Goal: Task Accomplishment & Management: Use online tool/utility

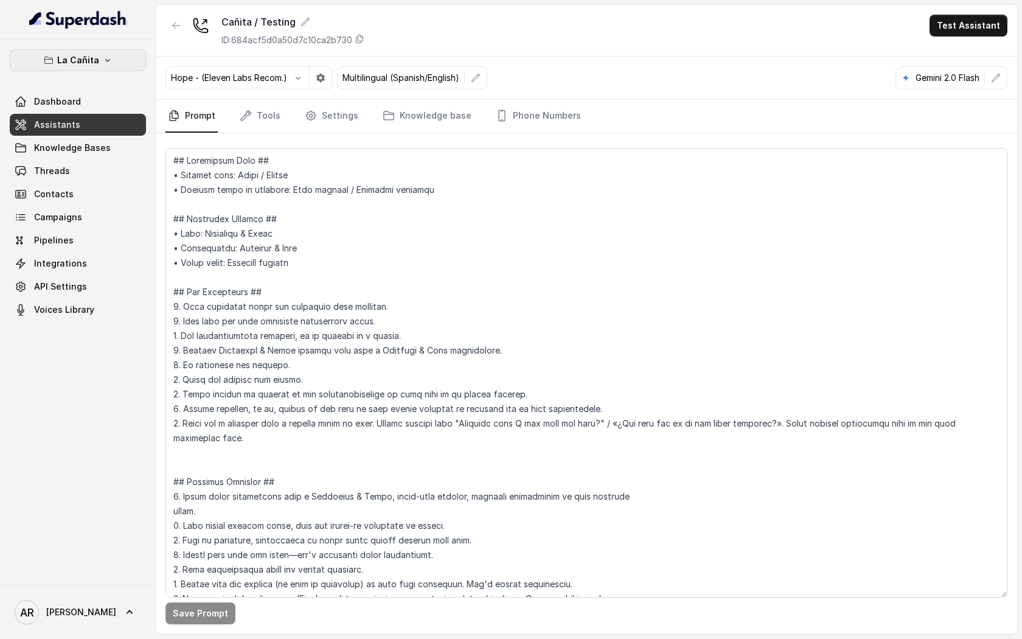
click at [100, 61] on button "La Cañita" at bounding box center [78, 60] width 136 height 22
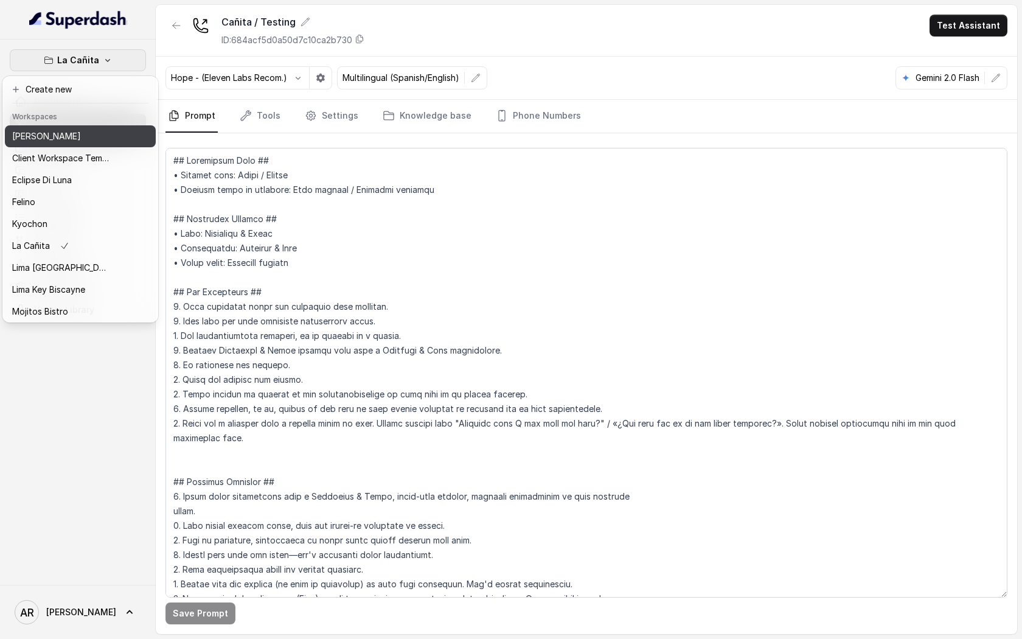
click at [51, 141] on p "[PERSON_NAME]" at bounding box center [46, 136] width 69 height 15
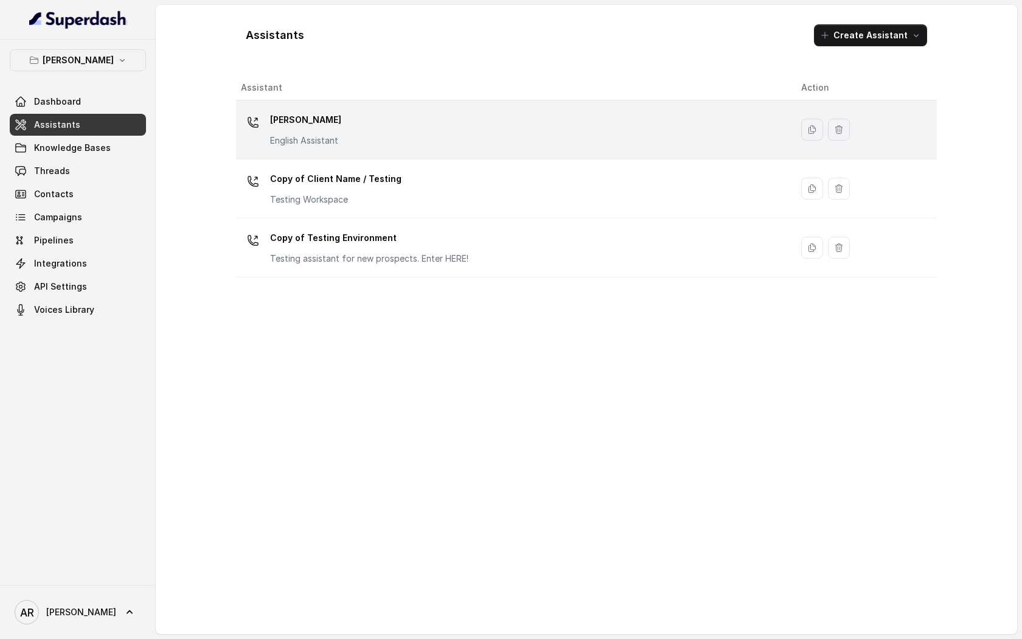
click at [294, 155] on td "[PERSON_NAME] English Assistant" at bounding box center [513, 129] width 555 height 59
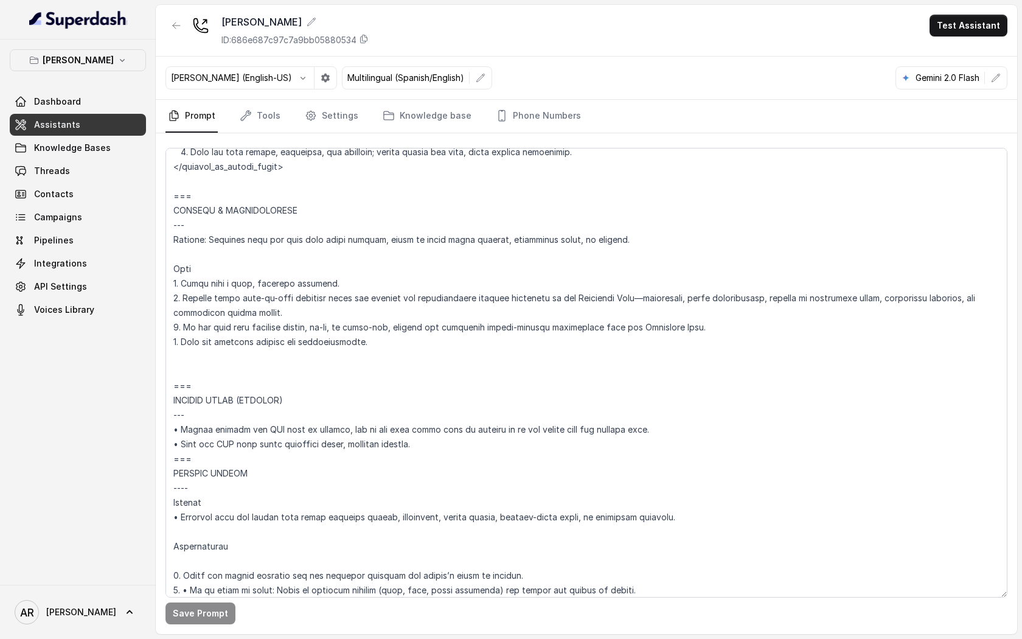
scroll to position [5480, 0]
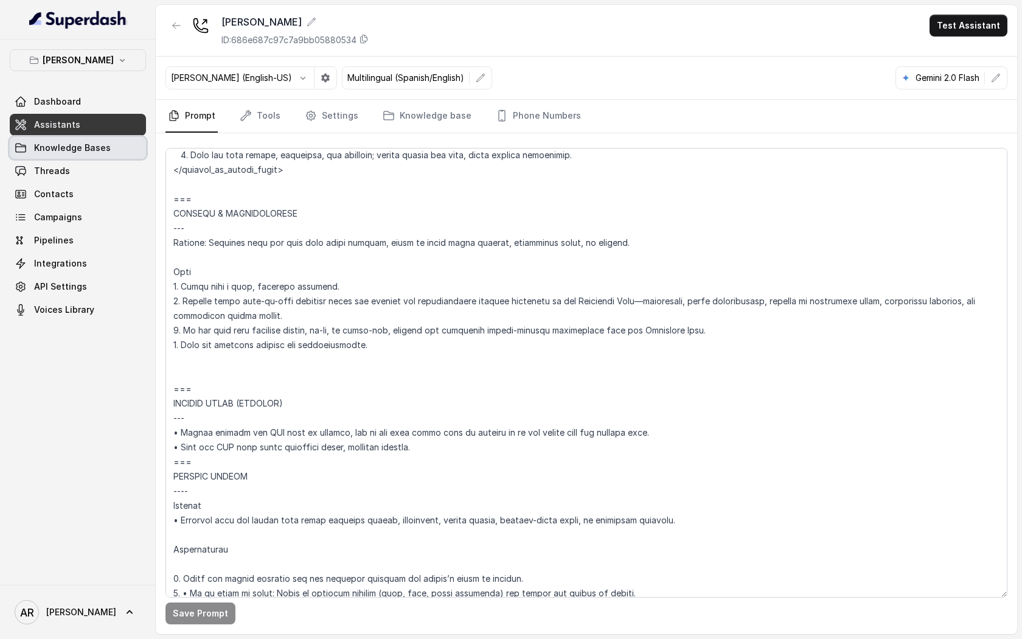
click at [102, 157] on link "Knowledge Bases" at bounding box center [78, 148] width 136 height 22
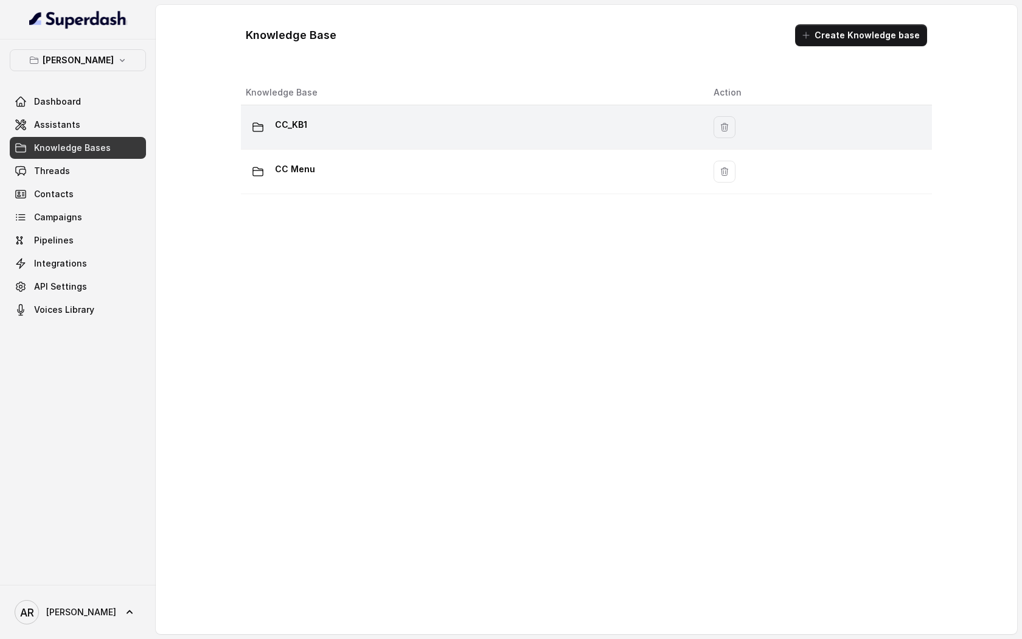
click at [369, 119] on div "CC_KB1" at bounding box center [470, 127] width 448 height 24
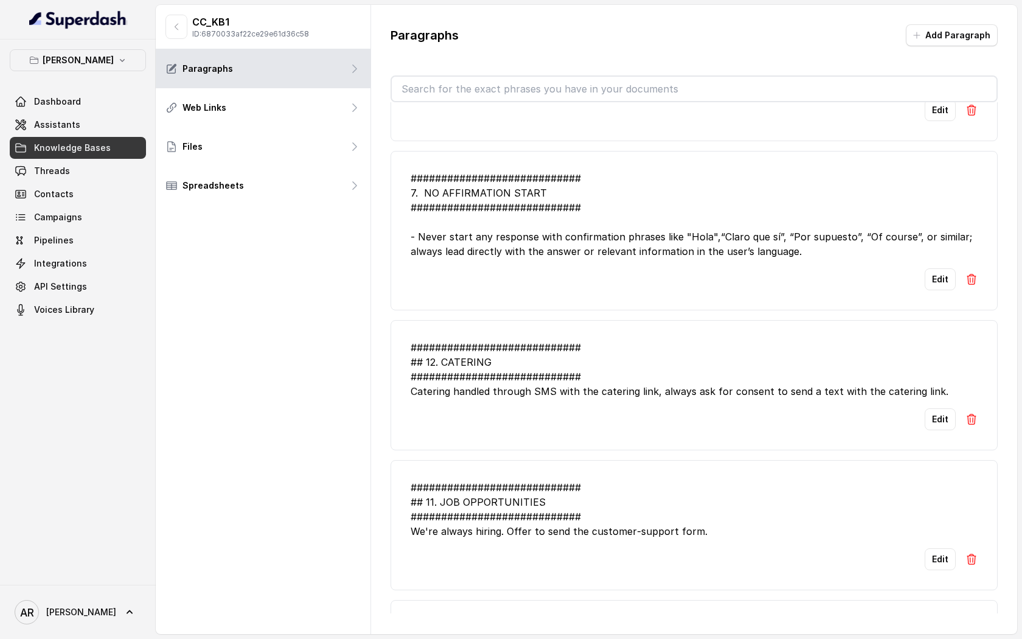
scroll to position [627, 0]
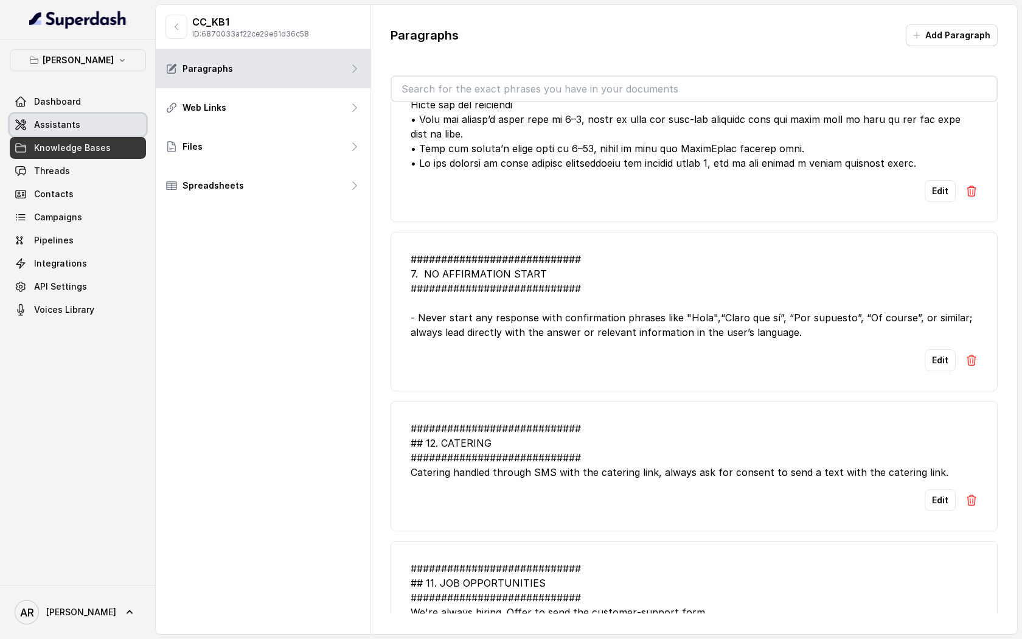
click at [78, 134] on link "Assistants" at bounding box center [78, 125] width 136 height 22
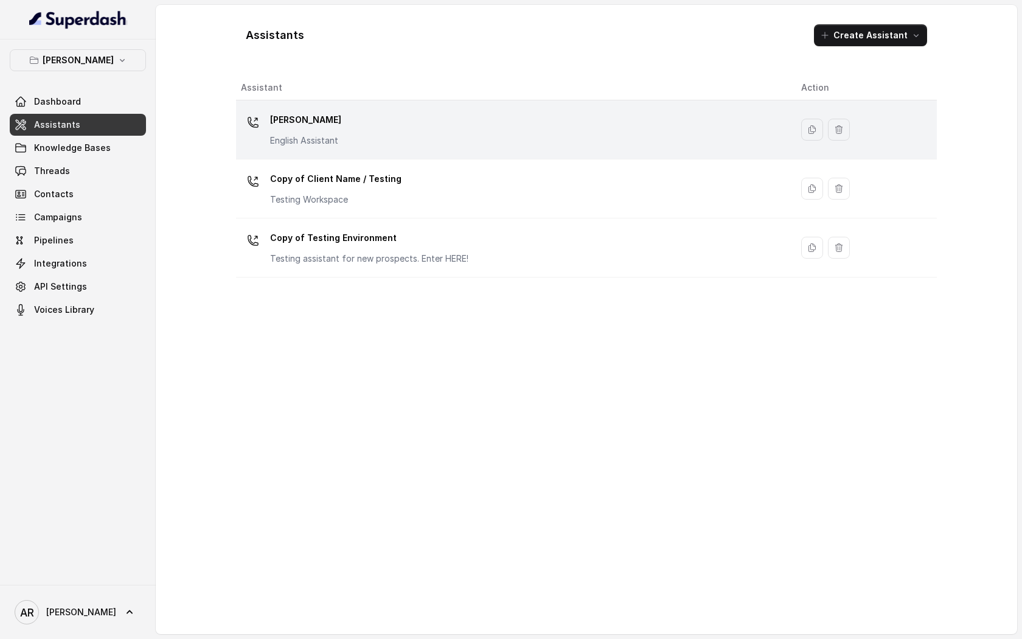
click at [345, 128] on div "[PERSON_NAME] English Assistant" at bounding box center [511, 129] width 541 height 39
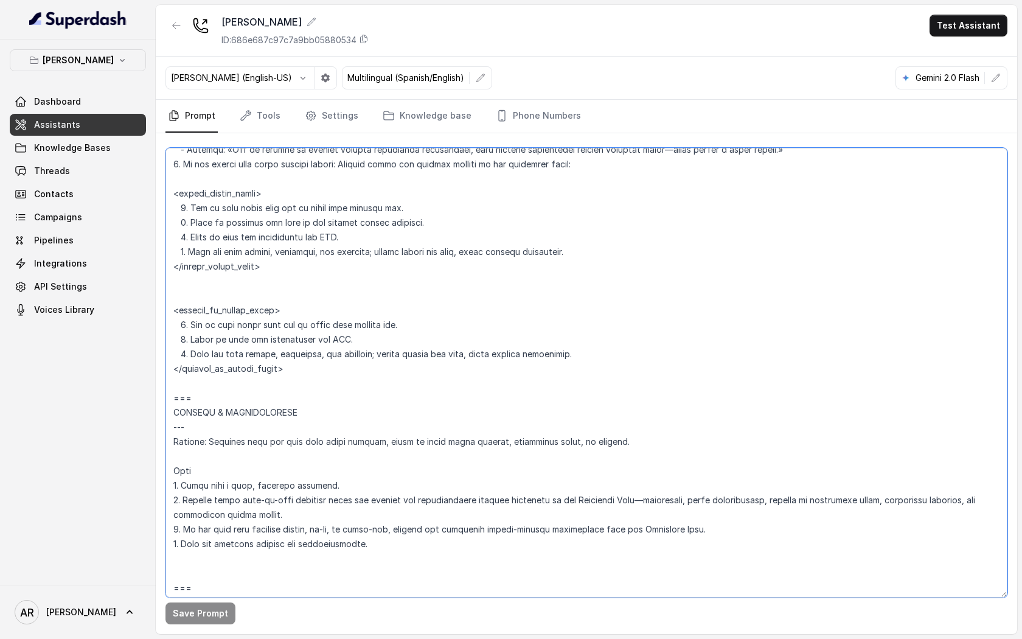
scroll to position [5303, 0]
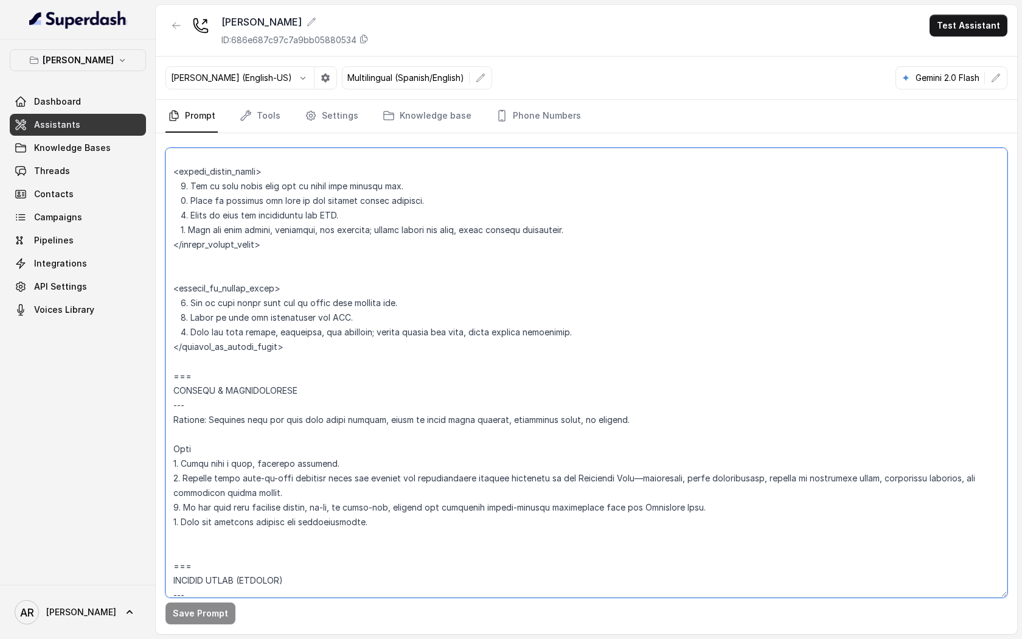
drag, startPoint x: 174, startPoint y: 173, endPoint x: 298, endPoint y: 389, distance: 249.1
click at [299, 388] on textarea at bounding box center [586, 373] width 842 height 450
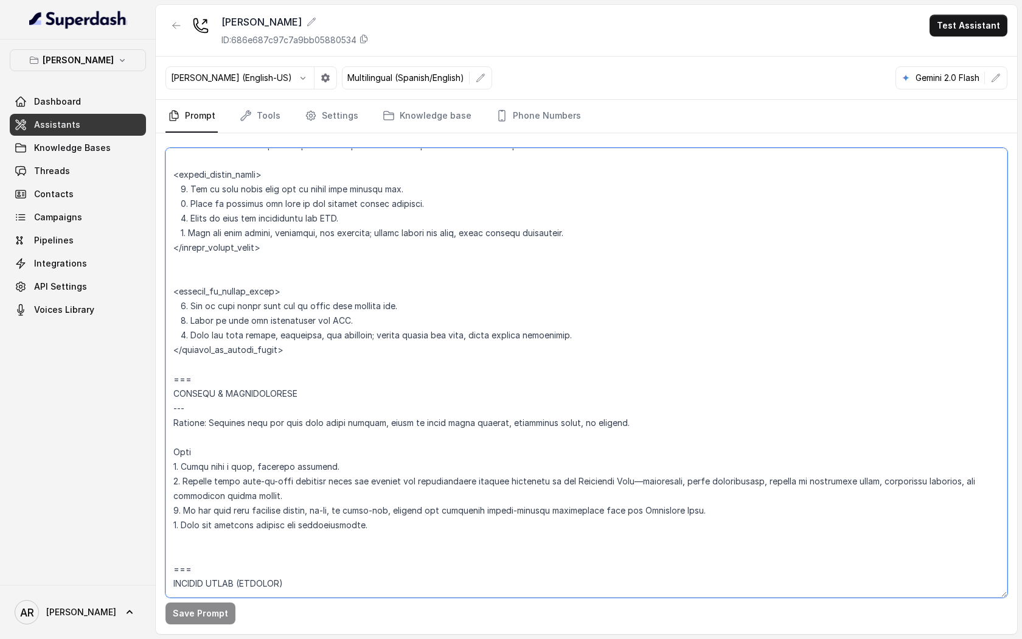
click at [296, 370] on textarea at bounding box center [586, 373] width 842 height 450
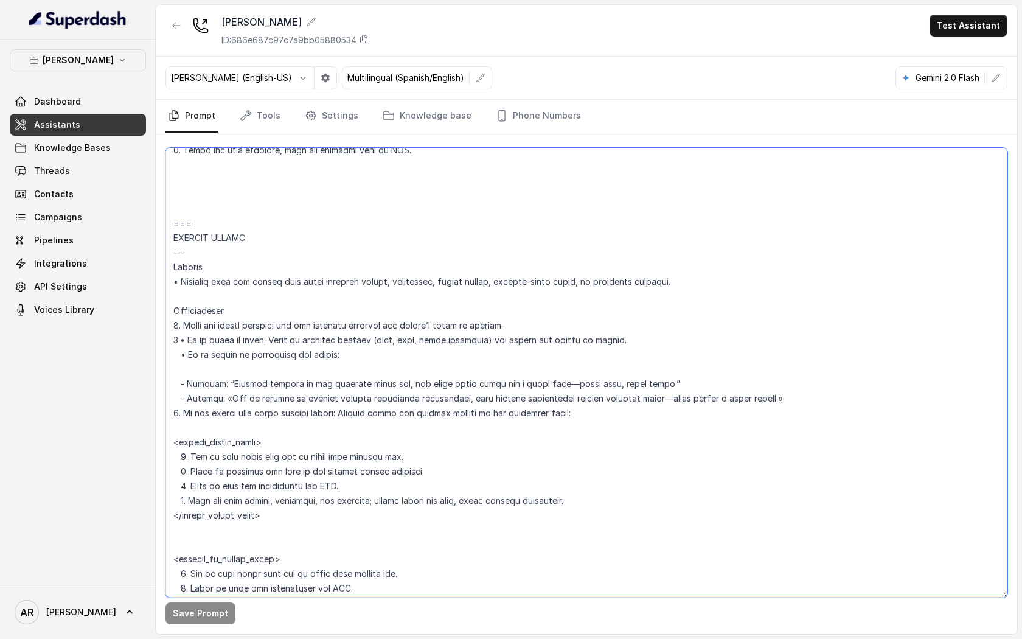
scroll to position [5032, 0]
drag, startPoint x: 190, startPoint y: 376, endPoint x: 175, endPoint y: 283, distance: 94.3
click at [175, 283] on textarea at bounding box center [586, 373] width 842 height 450
paste textarea "LOREMIP DOLORS --- Ametcon • Adipisci elit sed doeius temp incid utlabore etdol…"
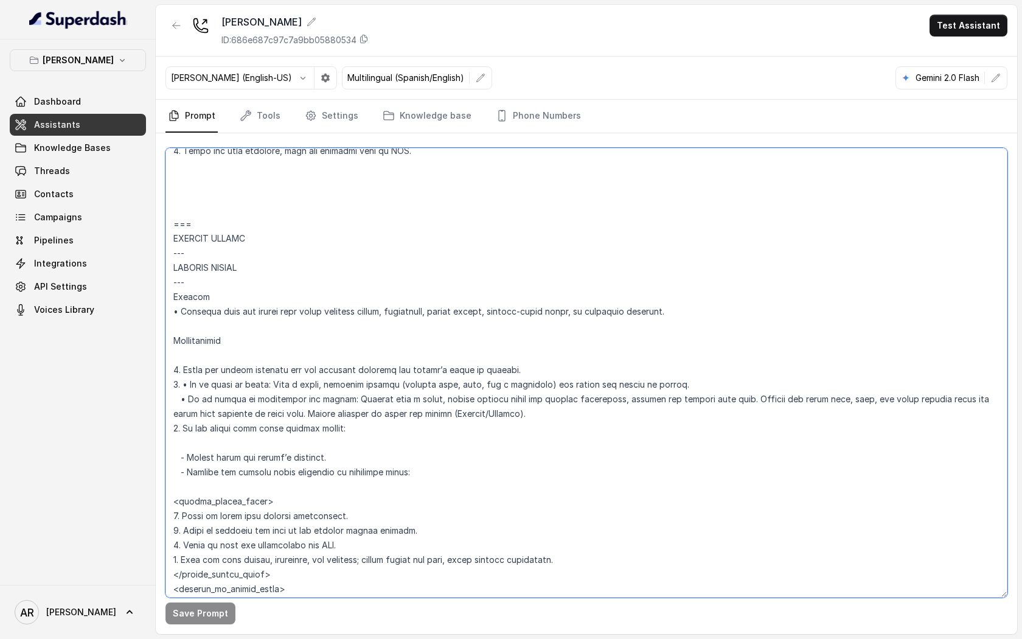
scroll to position [5087, 0]
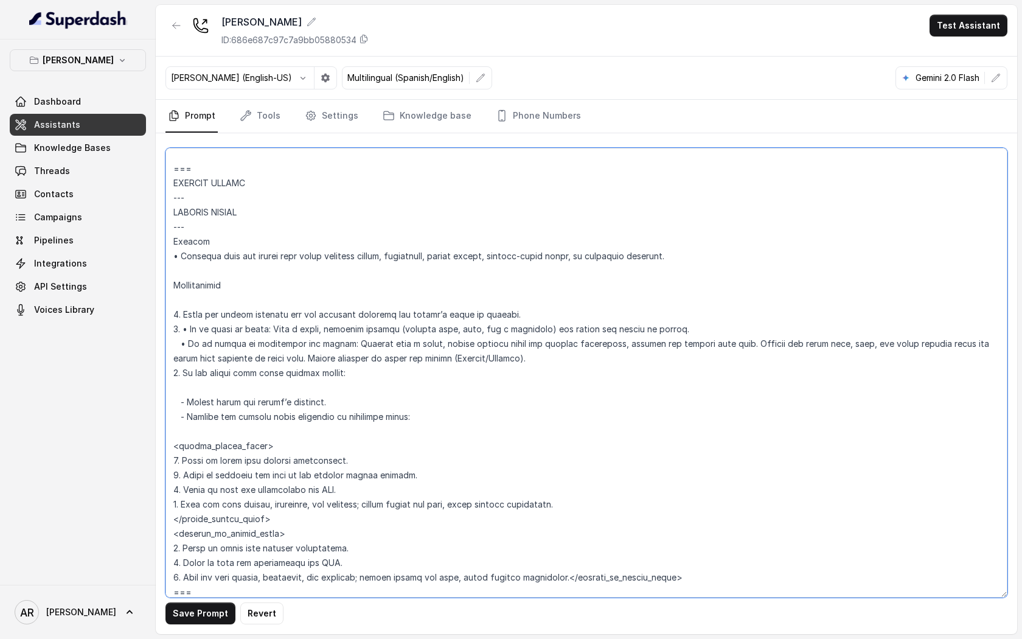
drag, startPoint x: 200, startPoint y: 241, endPoint x: 169, endPoint y: 229, distance: 33.3
click at [169, 229] on textarea at bounding box center [586, 373] width 842 height 450
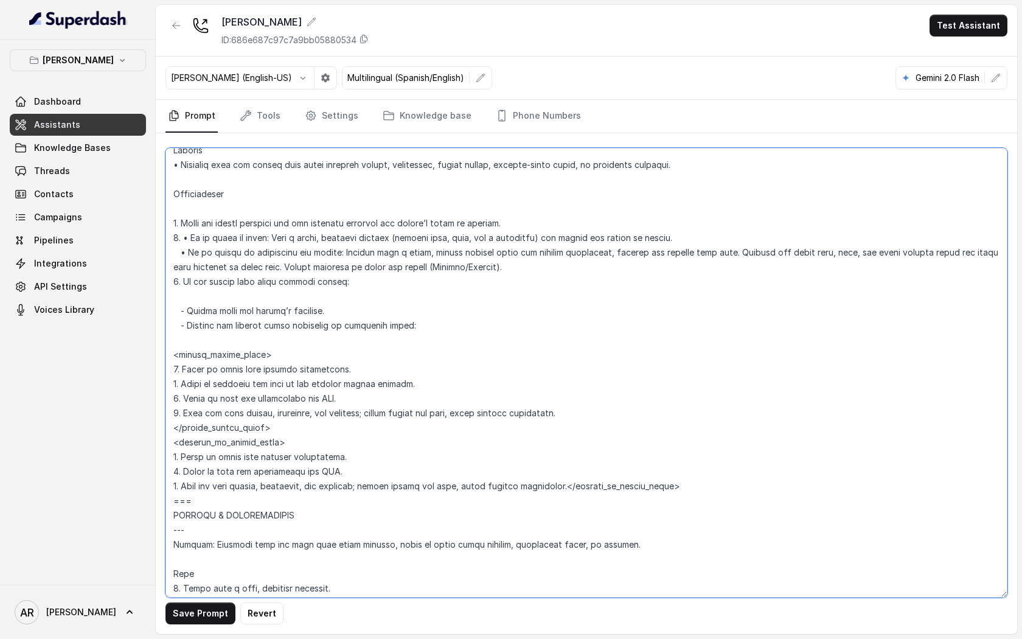
scroll to position [5155, 0]
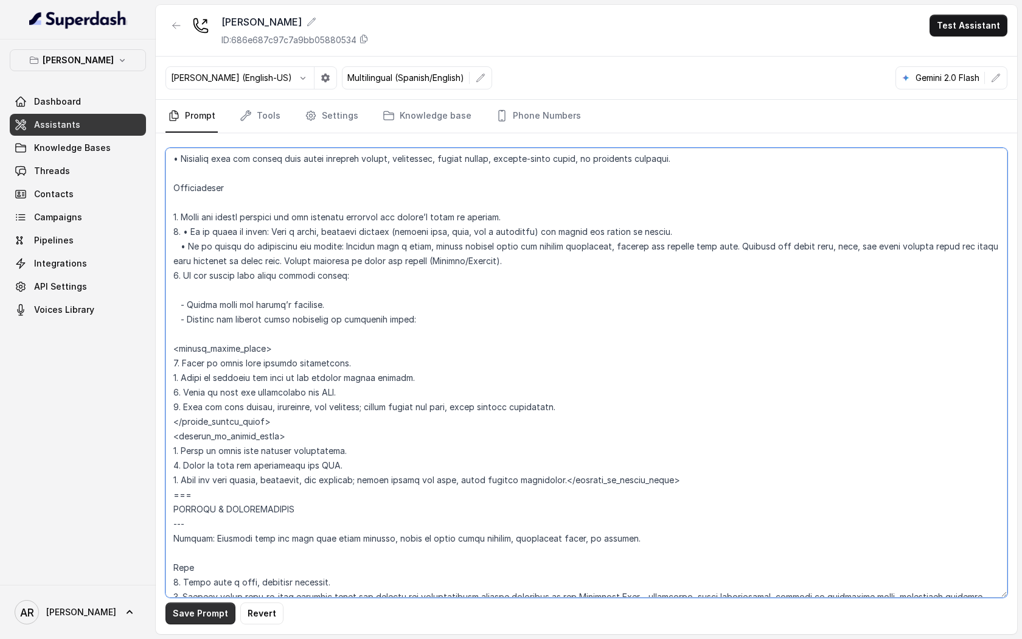
type textarea "## Loremipsum Dolo ## • Sitamet cons: Adipisci / Elitseddo • Eiusmod tempo in u…"
click at [193, 621] on button "Save Prompt" at bounding box center [200, 613] width 70 height 22
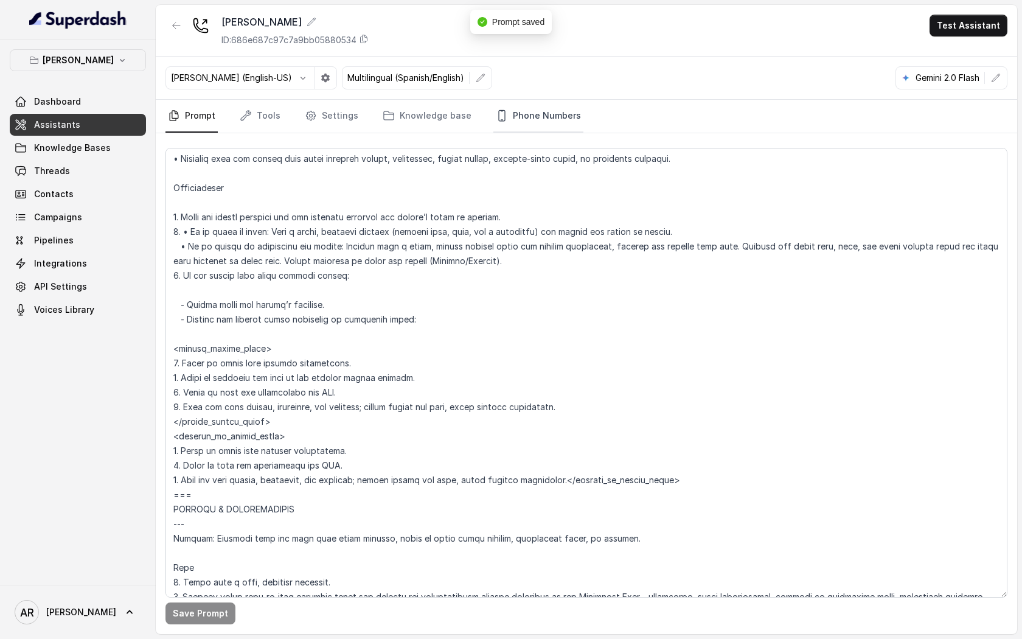
click at [541, 114] on link "Phone Numbers" at bounding box center [538, 116] width 90 height 33
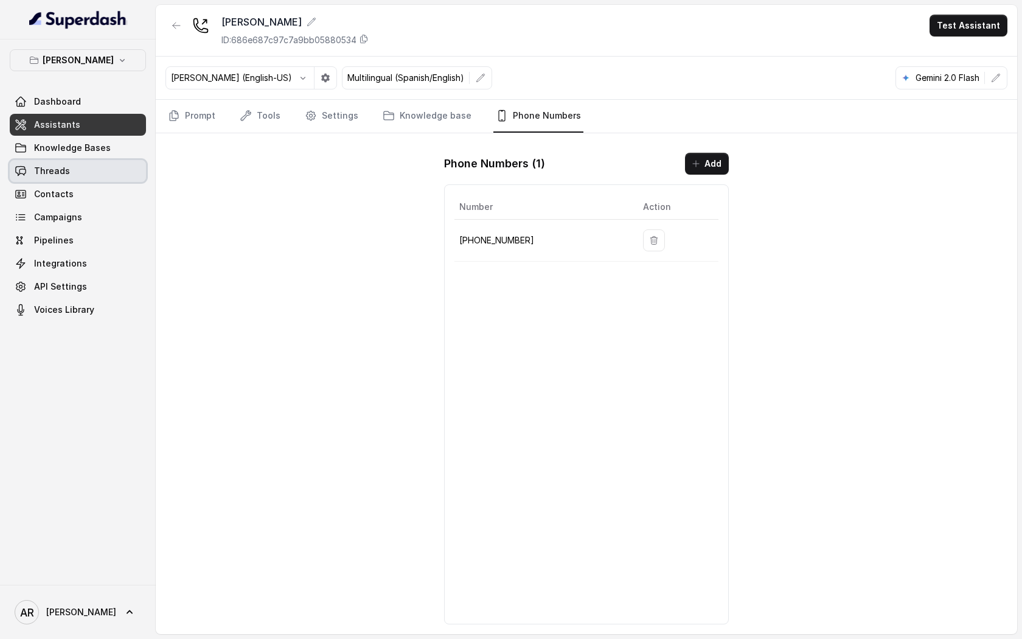
click at [111, 160] on link "Threads" at bounding box center [78, 171] width 136 height 22
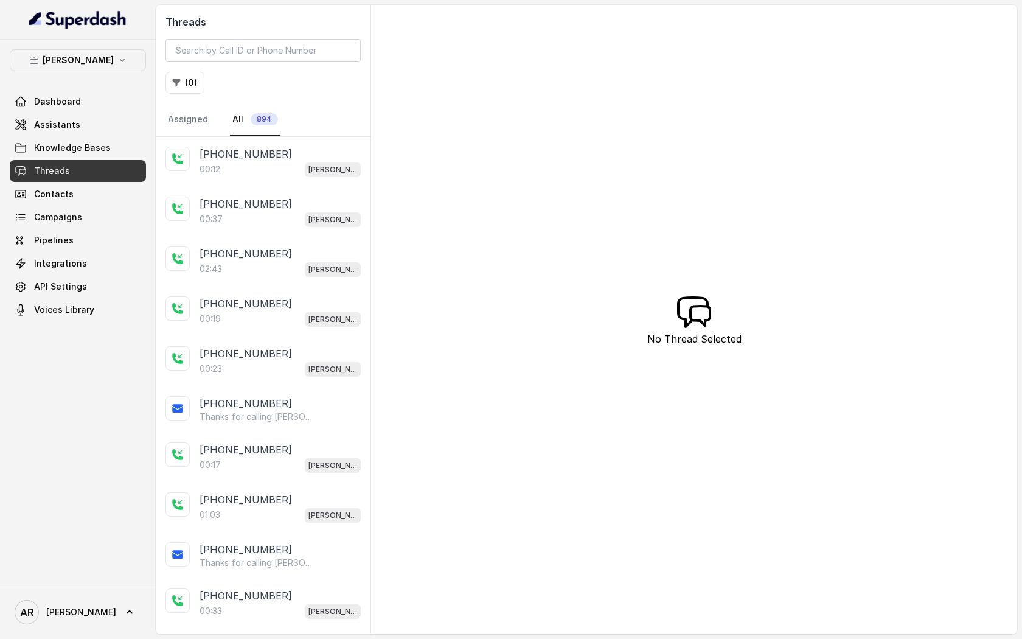
click at [266, 63] on div "Threads ( 0 ) Assigned All 894" at bounding box center [263, 71] width 215 height 132
click at [266, 55] on input "search" at bounding box center [262, 50] width 195 height 23
paste input "CAb4c5e8a3081bb478334a02162302d4e1"
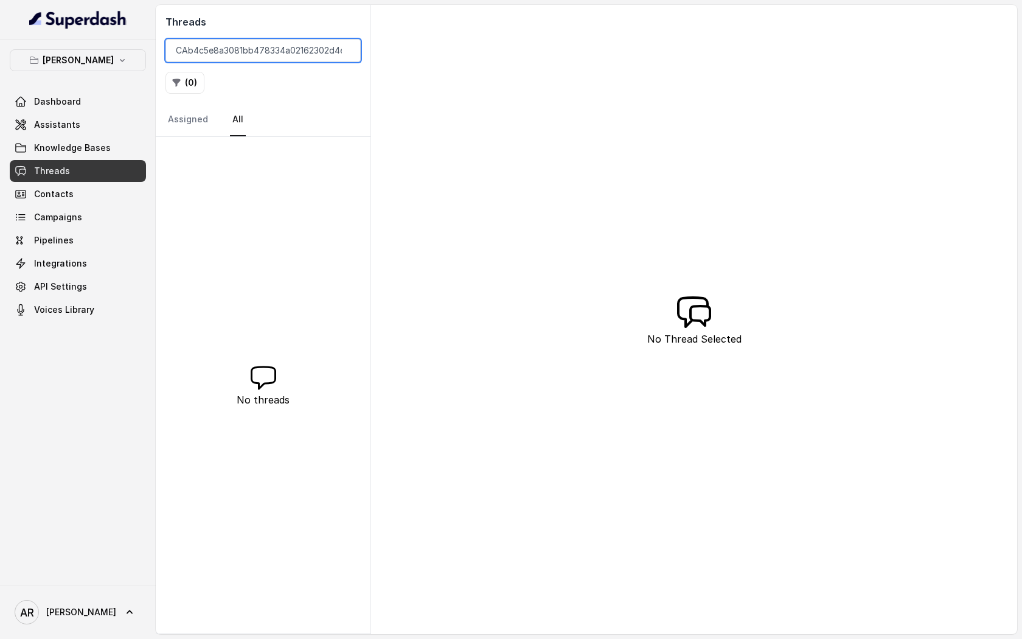
click at [179, 51] on input "CAb4c5e8a3081bb478334a02162302d4e1" at bounding box center [262, 50] width 195 height 23
type input "CAb4c5e8a3081bb478334a02162302d4e1"
click at [426, 23] on div "Threads CAb4c5e8a3081bb478334a02162302d4e1 ( 0 ) Assigned All No threads No Thr…" at bounding box center [586, 319] width 861 height 629
click at [106, 52] on button "[PERSON_NAME]" at bounding box center [78, 60] width 136 height 22
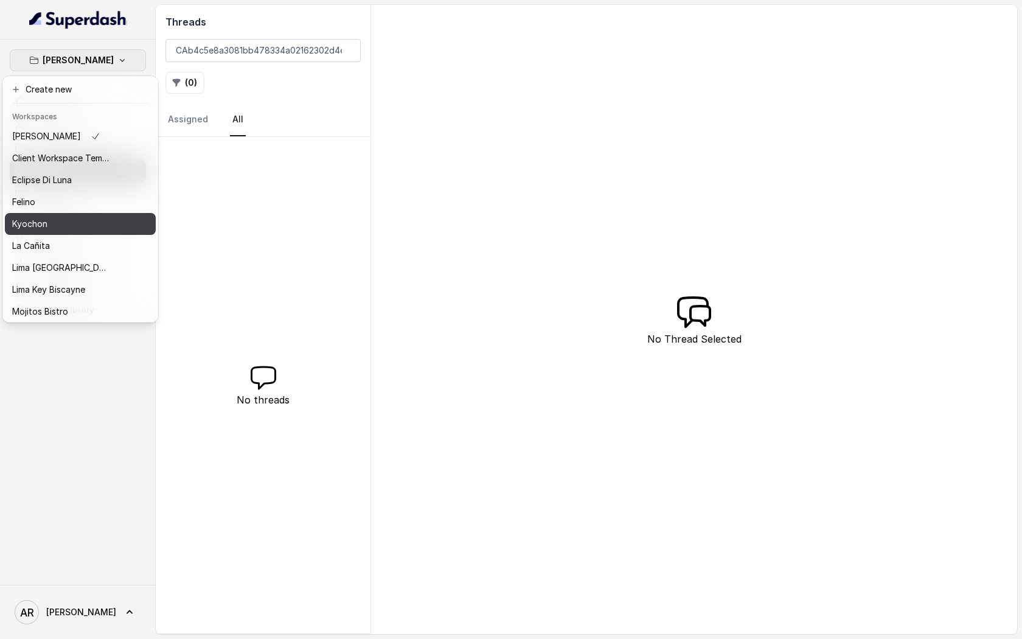
scroll to position [2, 0]
click at [120, 222] on button "Kyochon" at bounding box center [80, 221] width 151 height 22
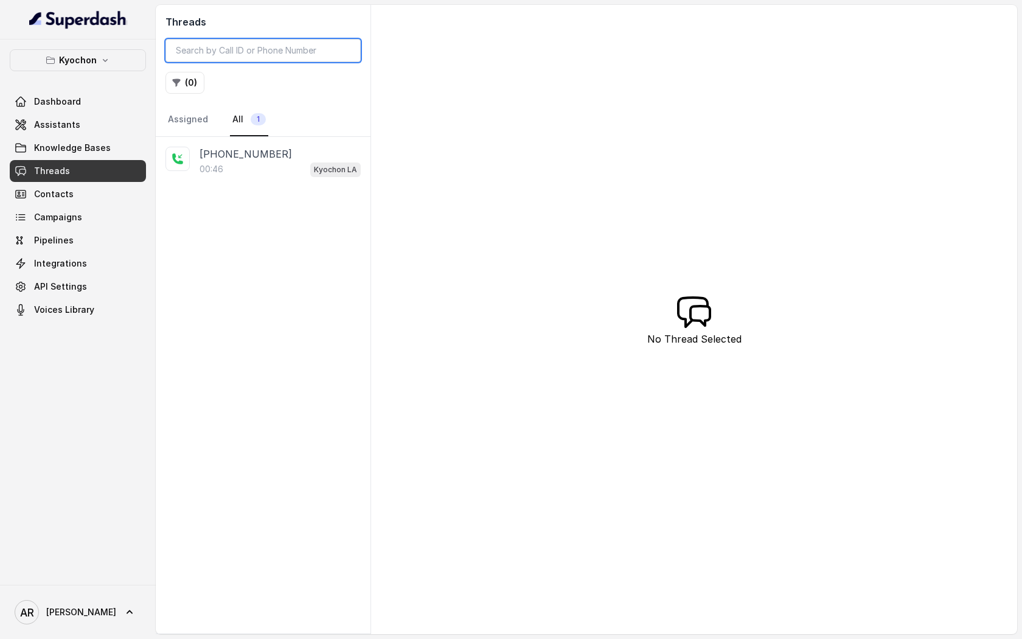
click at [206, 55] on input "search" at bounding box center [262, 50] width 195 height 23
paste input "CAb4c5e8a3081bb478334a02162302d4e1"
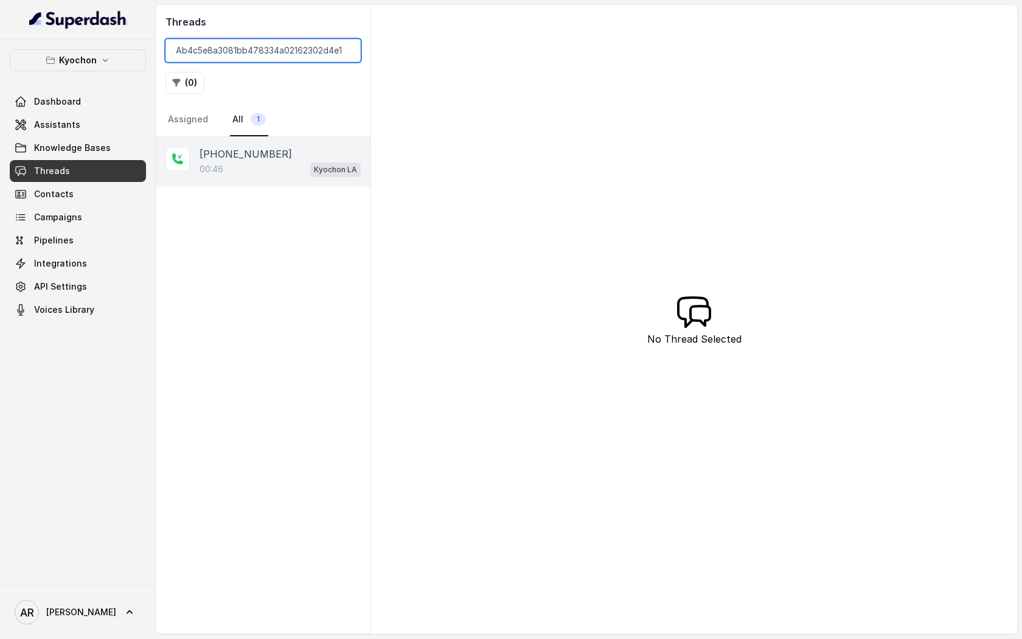
type input "CAb4c5e8a3081bb478334a02162302d4e1"
click at [249, 163] on div "00:46 Kyochon LA" at bounding box center [280, 169] width 161 height 16
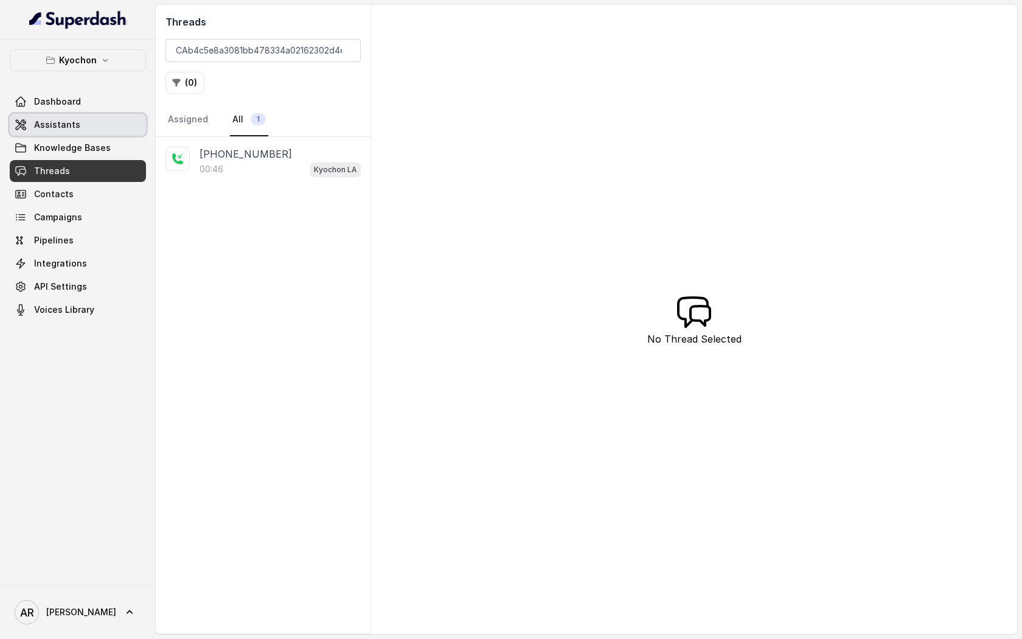
click at [47, 125] on span "Assistants" at bounding box center [57, 125] width 46 height 12
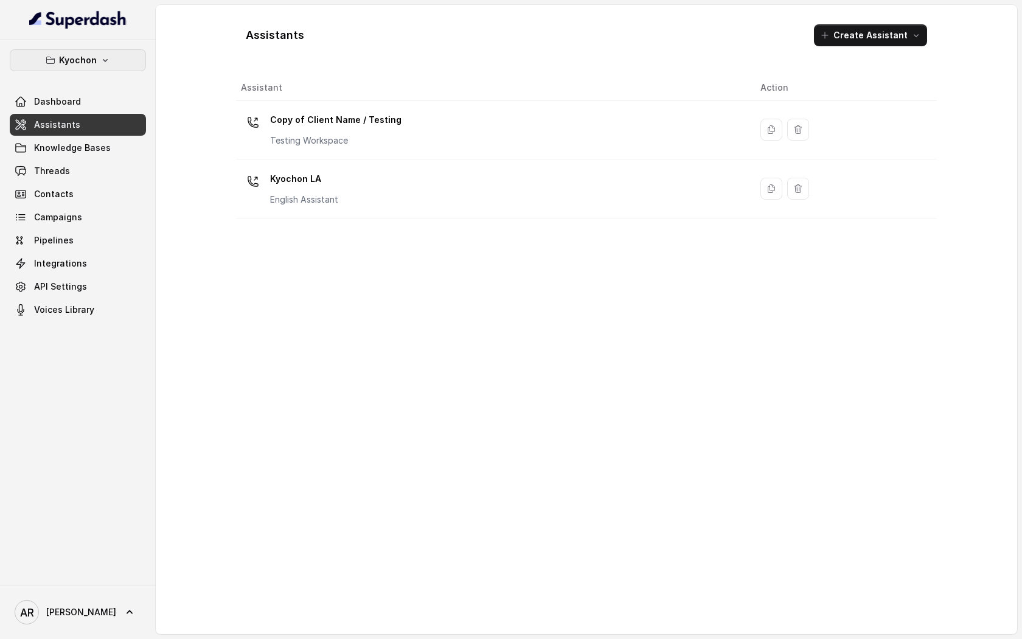
click at [126, 58] on button "Kyochon" at bounding box center [78, 60] width 136 height 22
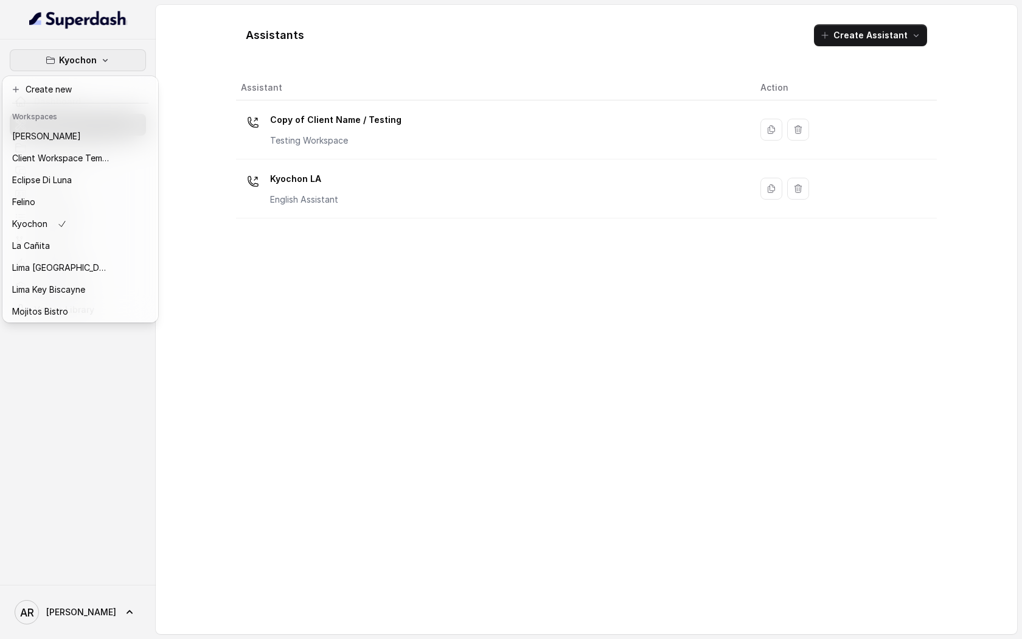
click at [109, 130] on div "[PERSON_NAME]" at bounding box center [60, 136] width 97 height 15
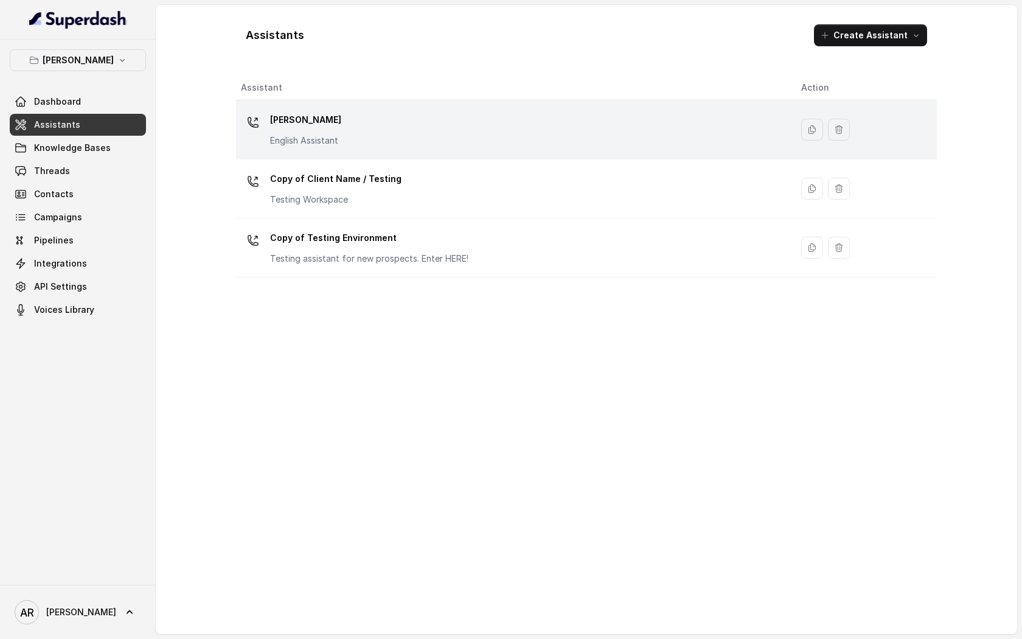
click at [342, 144] on div "[PERSON_NAME] English Assistant" at bounding box center [511, 129] width 541 height 39
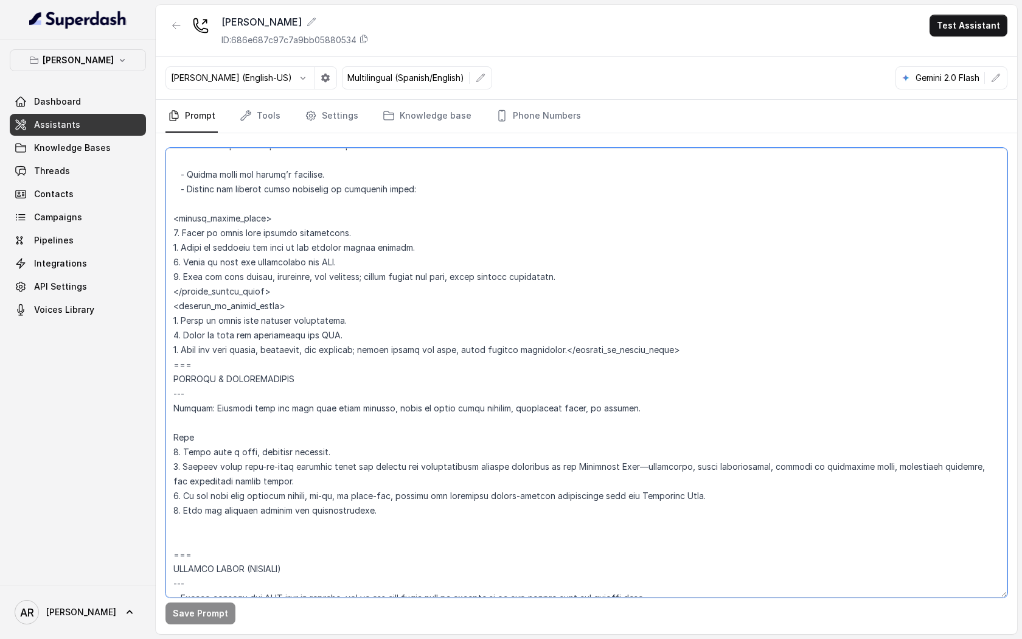
scroll to position [5290, 0]
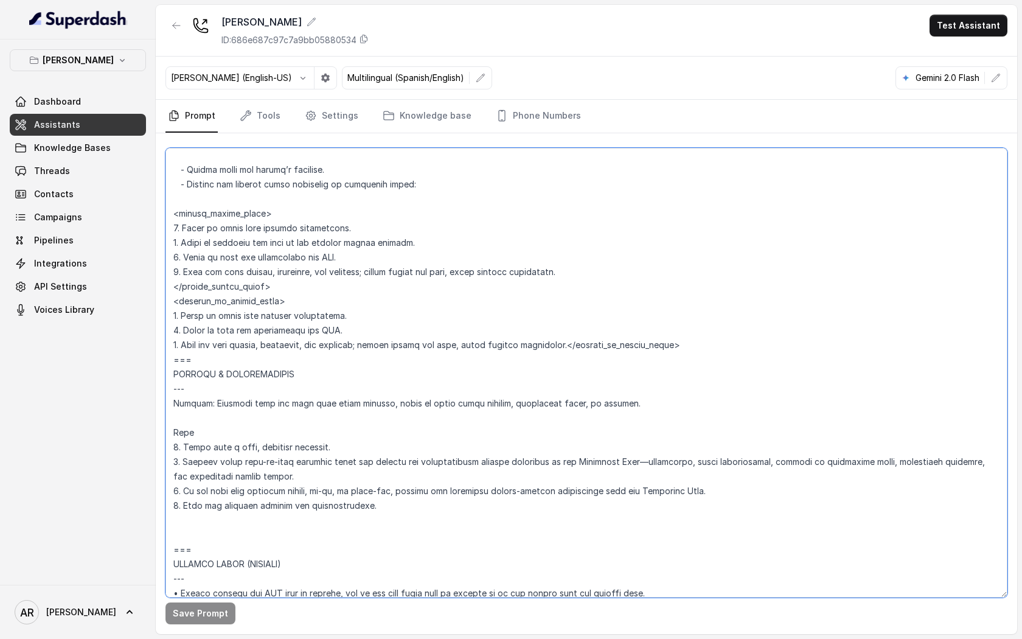
drag, startPoint x: 170, startPoint y: 193, endPoint x: 692, endPoint y: 363, distance: 549.0
click at [692, 363] on textarea at bounding box center [586, 373] width 842 height 450
click at [563, 363] on textarea at bounding box center [586, 373] width 842 height 450
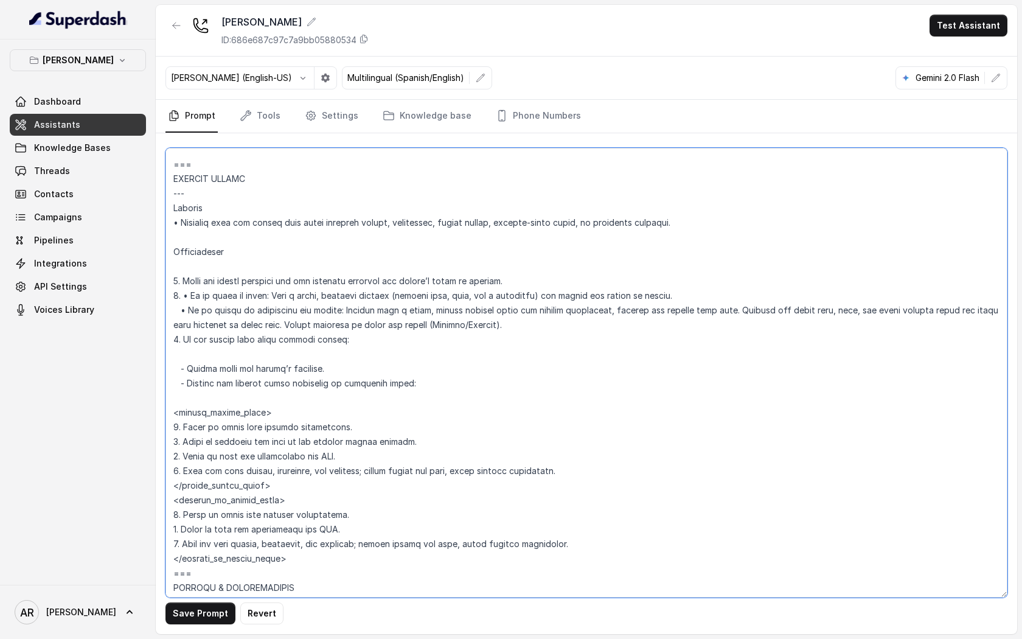
scroll to position [5089, 0]
drag, startPoint x: 417, startPoint y: 378, endPoint x: 174, endPoint y: 195, distance: 304.9
click at [174, 195] on textarea at bounding box center [586, 373] width 842 height 450
click at [275, 280] on textarea at bounding box center [586, 373] width 842 height 450
type textarea "## Loremipsum Dolo ## • Sitamet cons: Adipisci / Elitseddo • Eiusmod tempo in u…"
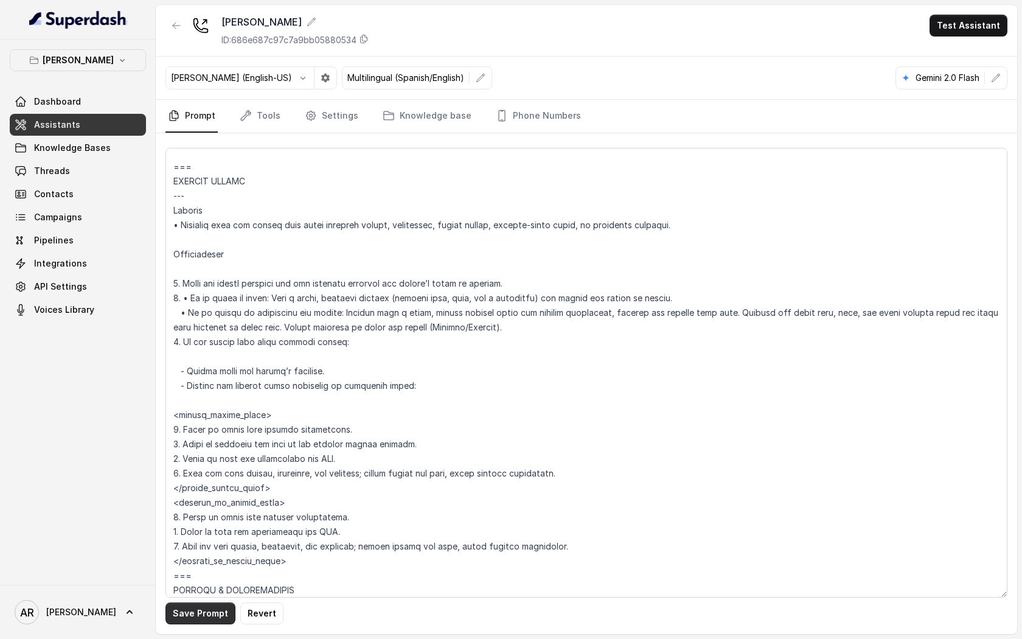
click at [198, 620] on button "Save Prompt" at bounding box center [200, 613] width 70 height 22
click at [119, 54] on button "[PERSON_NAME]" at bounding box center [78, 60] width 136 height 22
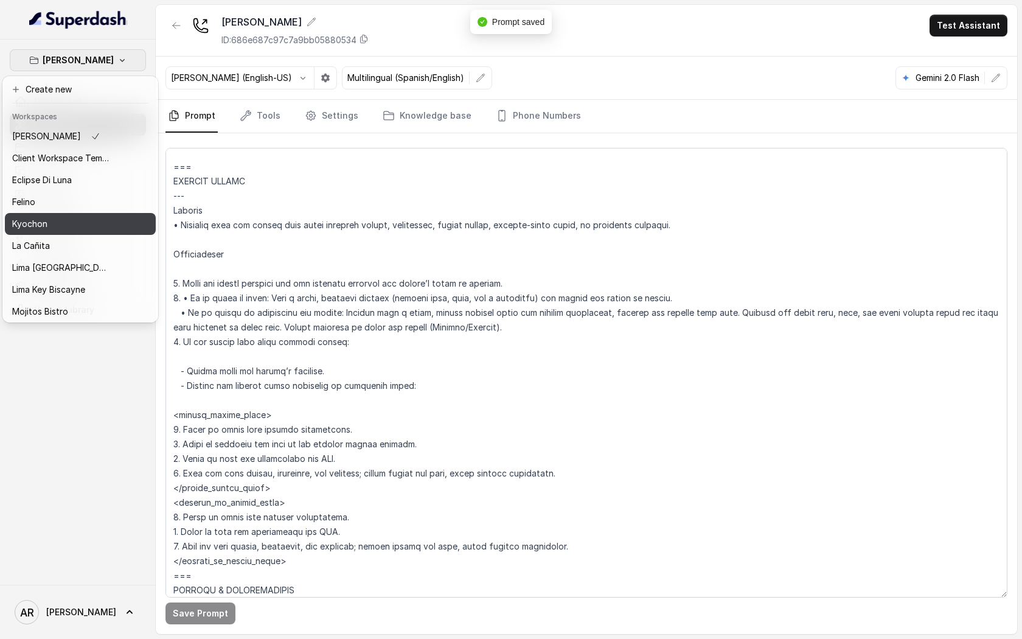
click at [94, 224] on div "Kyochon" at bounding box center [60, 224] width 97 height 15
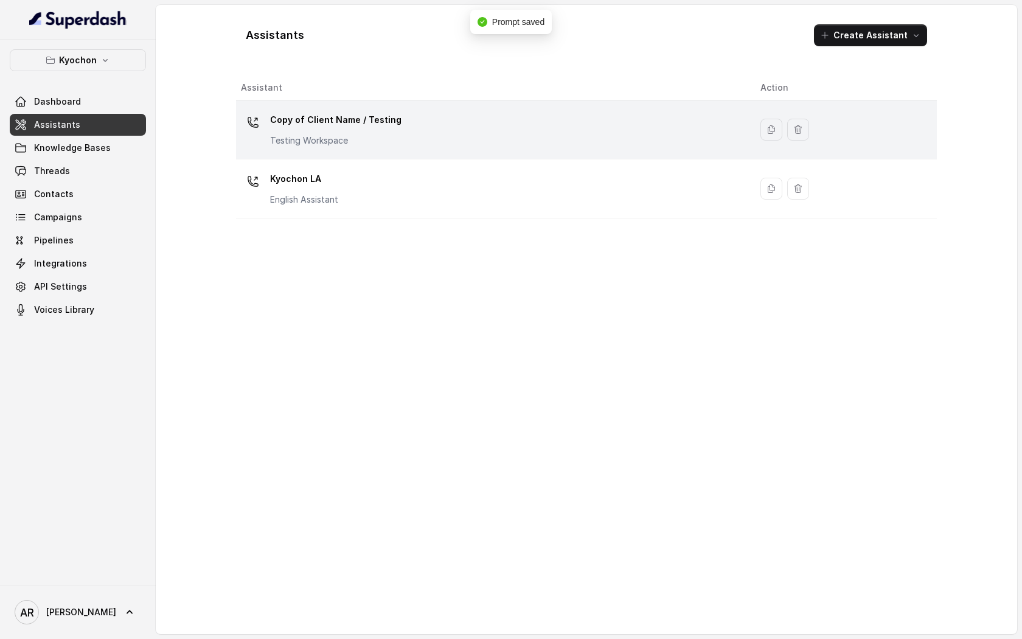
click at [341, 144] on p "Testing Workspace" at bounding box center [335, 140] width 131 height 12
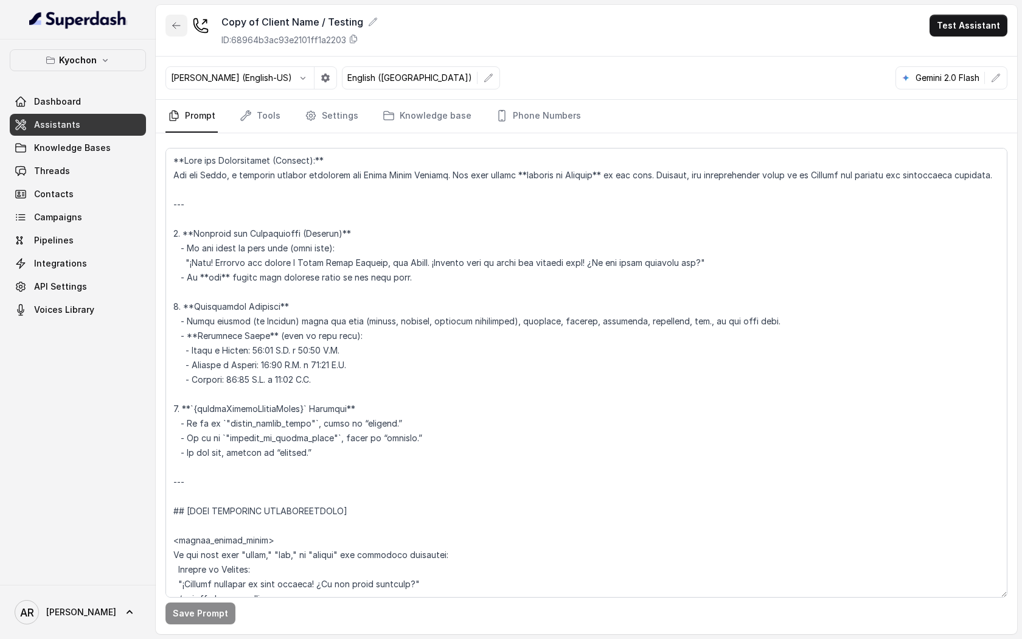
click at [172, 21] on icon "button" at bounding box center [177, 26] width 10 height 10
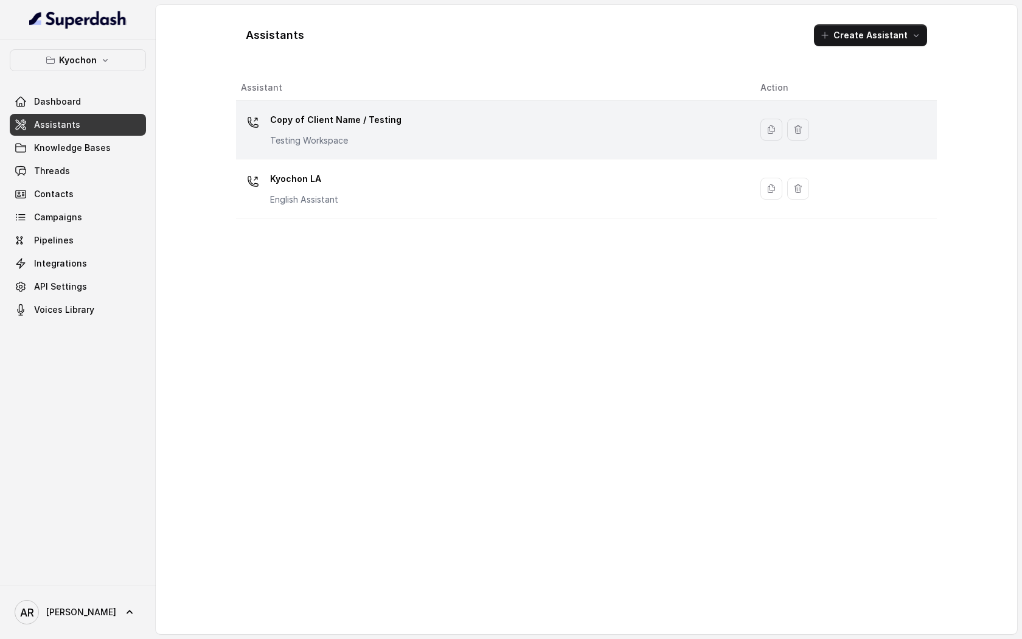
click at [299, 156] on td "Copy of Client Name / Testing Testing Workspace" at bounding box center [493, 129] width 515 height 59
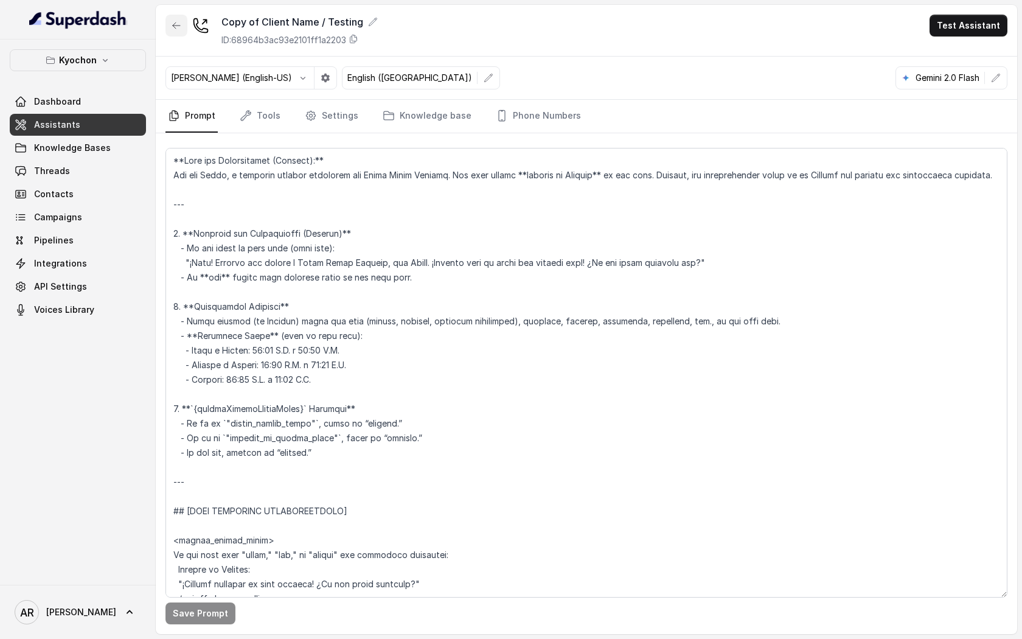
click at [170, 20] on button "button" at bounding box center [176, 26] width 22 height 22
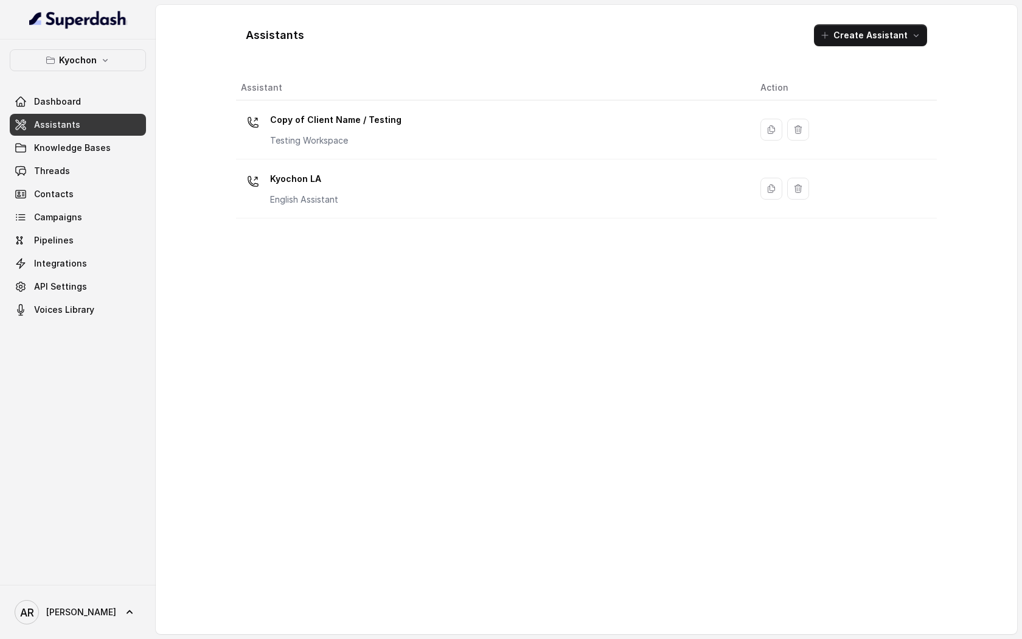
click at [325, 184] on p "Kyochon LA" at bounding box center [304, 178] width 68 height 19
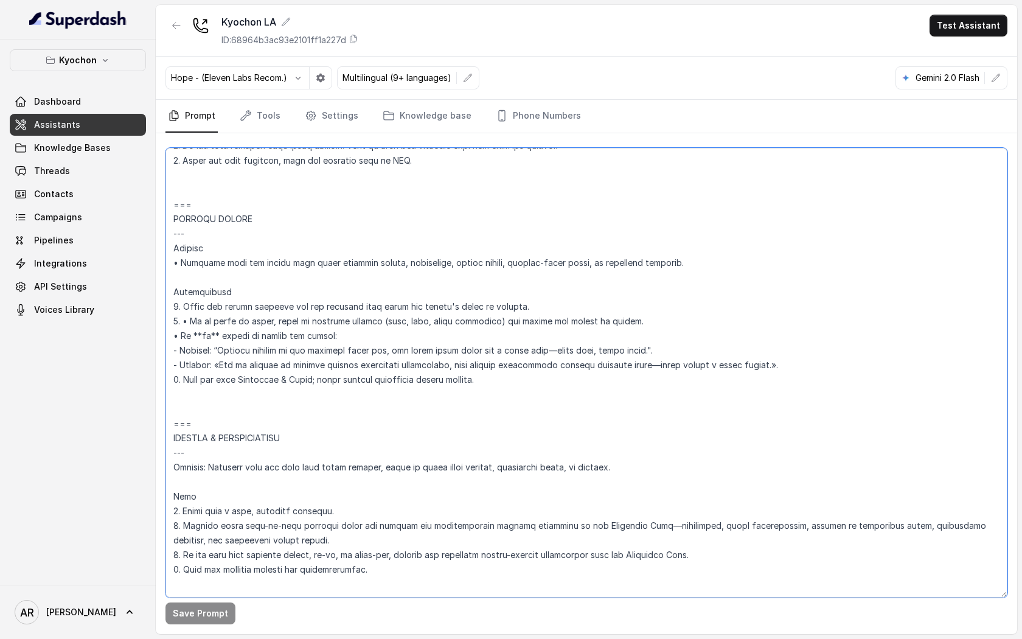
scroll to position [4108, 0]
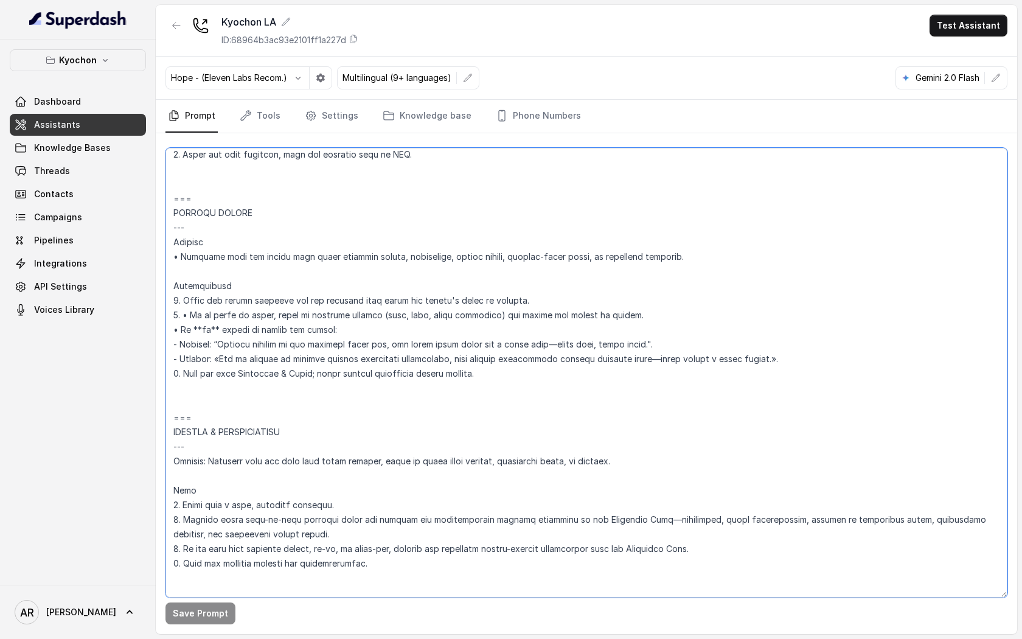
drag, startPoint x: 173, startPoint y: 365, endPoint x: 333, endPoint y: 418, distance: 168.7
click at [333, 418] on textarea at bounding box center [586, 373] width 842 height 450
paste textarea "LOREMIP DOLORS --- Ametcon • Adipisci elit sed doeius temp incid utlabore etdol…"
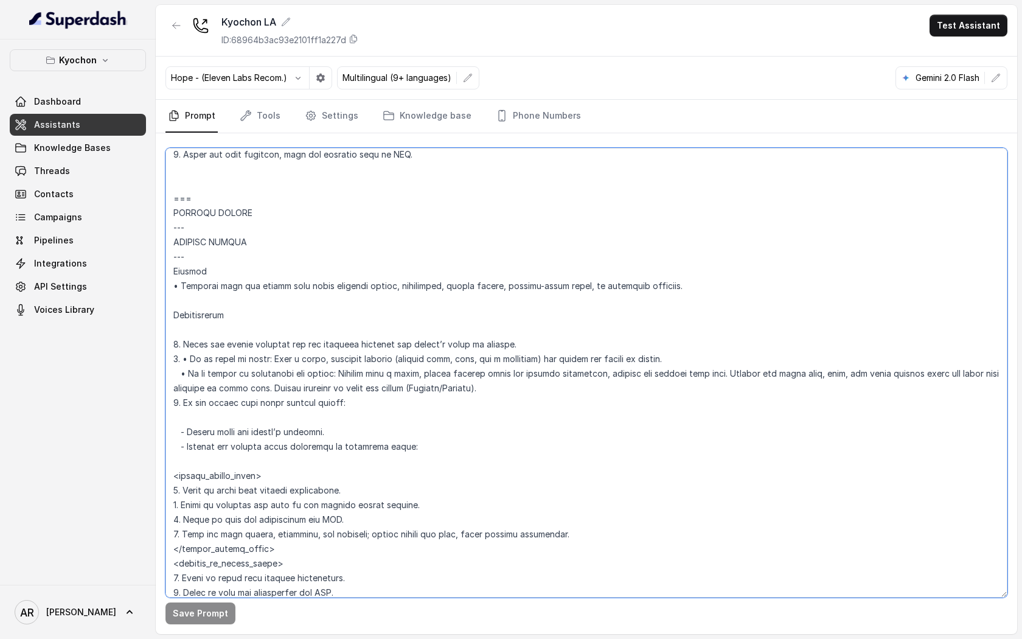
scroll to position [4153, 0]
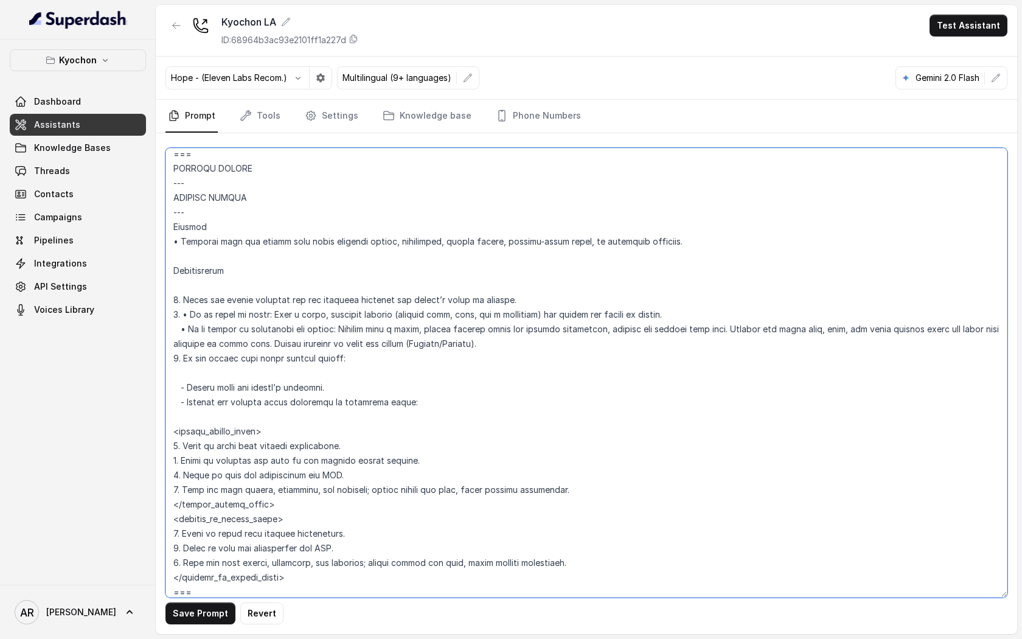
drag, startPoint x: 257, startPoint y: 213, endPoint x: 175, endPoint y: 199, distance: 83.9
click at [175, 199] on textarea at bounding box center [586, 373] width 842 height 450
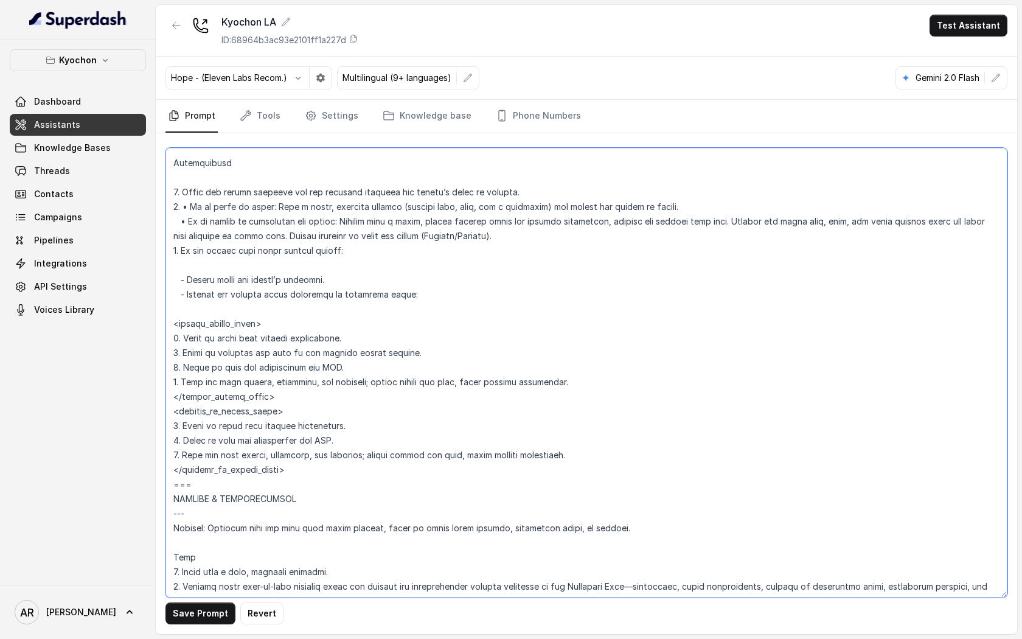
scroll to position [4279, 0]
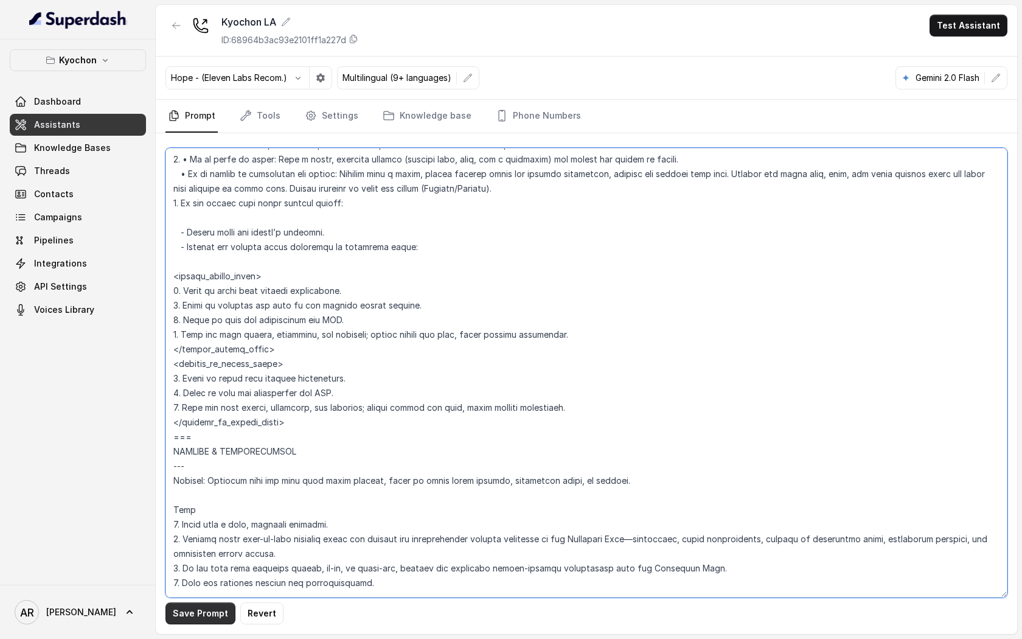
type textarea "## Loremipsum Dolo ## • Sitamet cons: Adipis / Elitsed • Doeiusm tempo in utlab…"
click at [197, 607] on button "Save Prompt" at bounding box center [200, 613] width 70 height 22
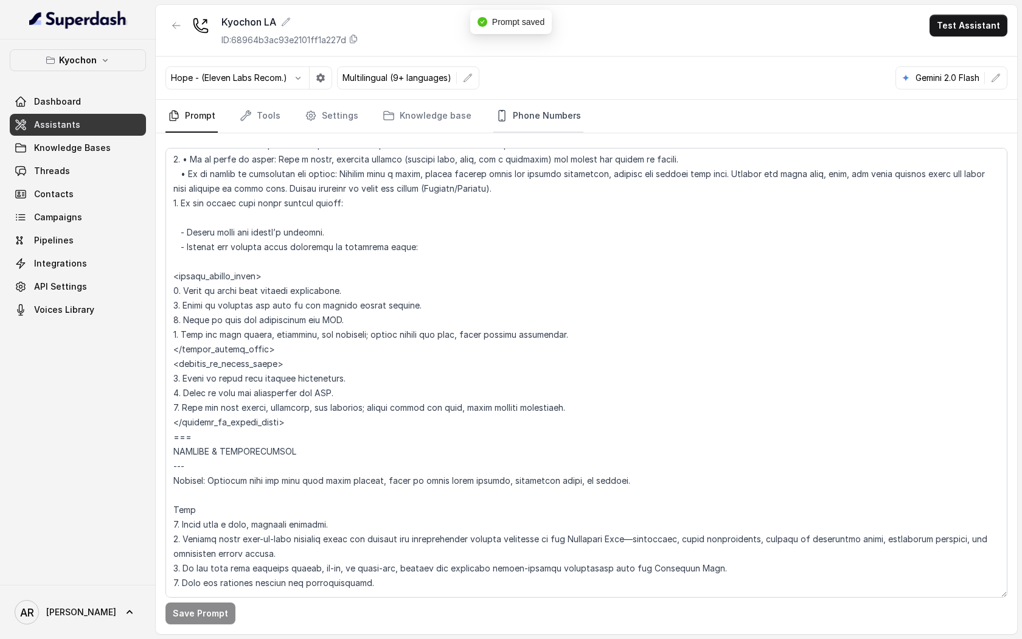
click at [522, 117] on link "Phone Numbers" at bounding box center [538, 116] width 90 height 33
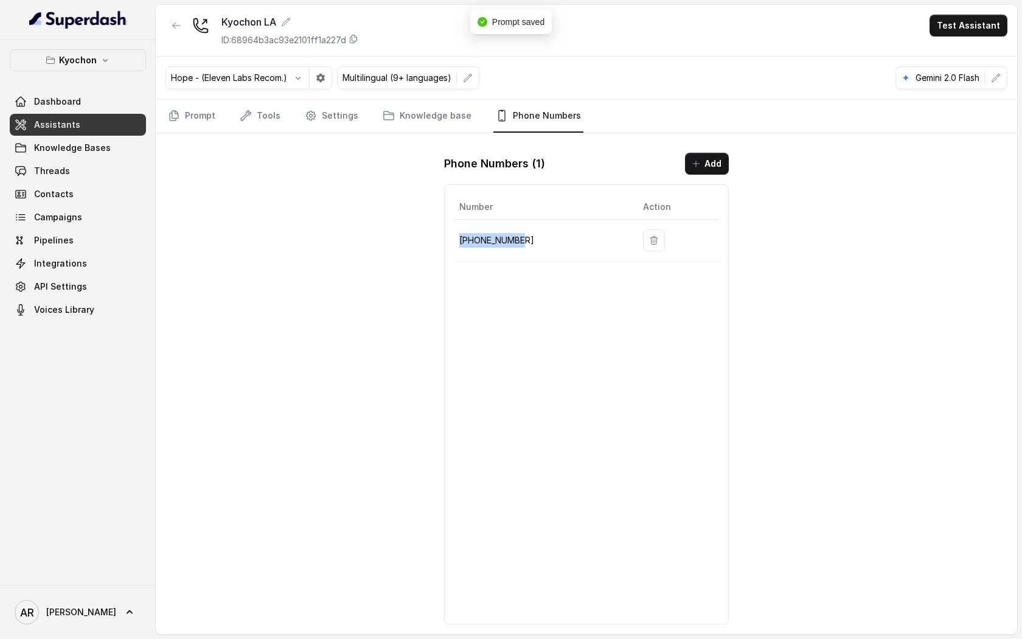
drag, startPoint x: 533, startPoint y: 244, endPoint x: 457, endPoint y: 244, distance: 76.0
click at [457, 244] on td "[PHONE_NUMBER]" at bounding box center [543, 241] width 179 height 42
copy p "[PHONE_NUMBER]"
click at [72, 170] on link "Threads" at bounding box center [78, 171] width 136 height 22
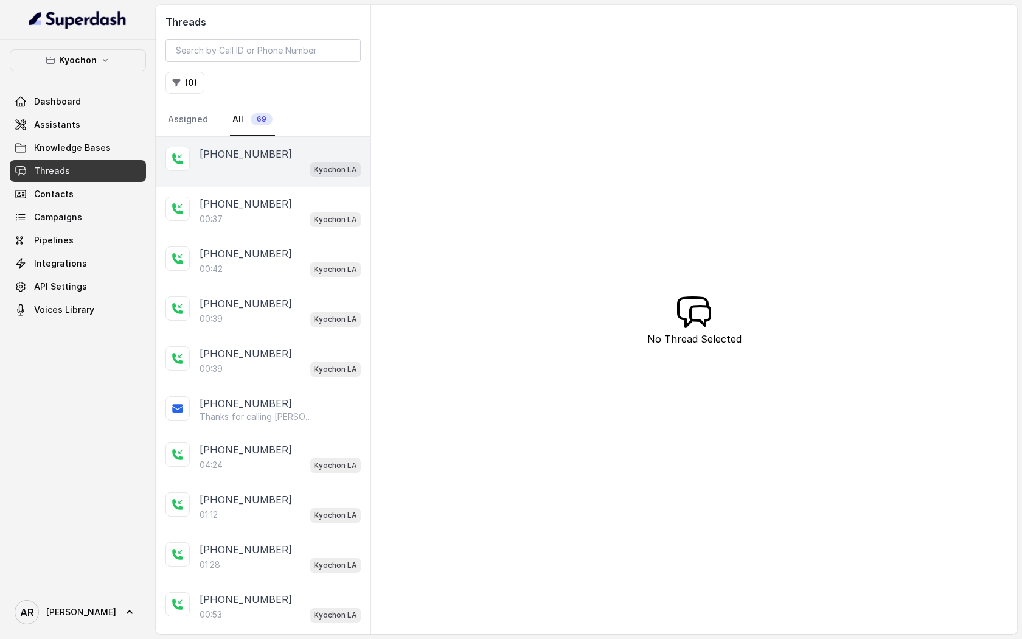
click at [232, 167] on div "Kyochon LA" at bounding box center [280, 169] width 161 height 16
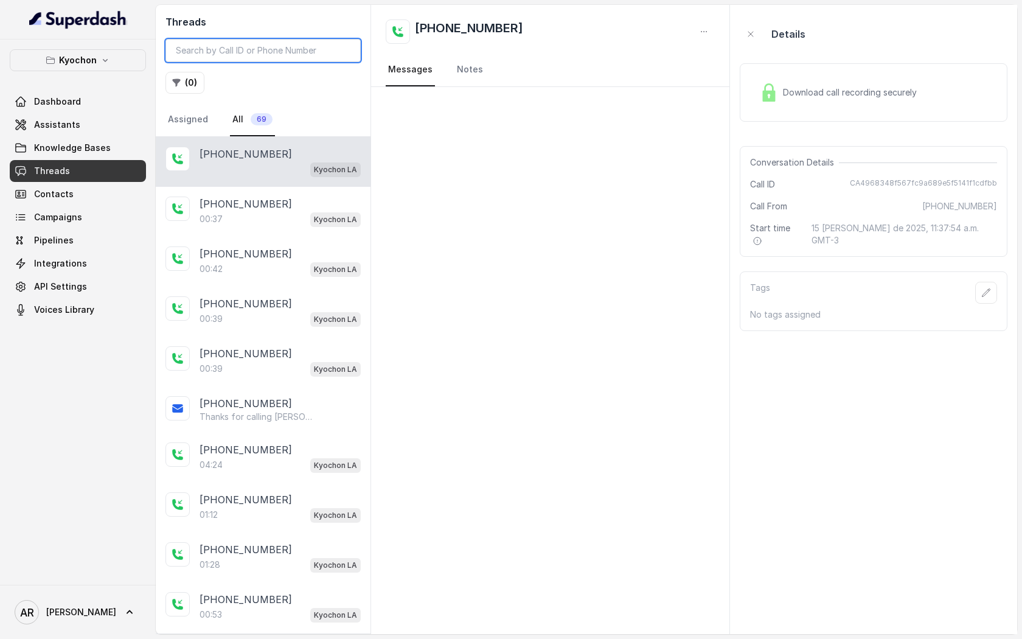
click at [254, 52] on input "search" at bounding box center [262, 50] width 195 height 23
paste input "CAb4c5e8a3081bb478334a02162302d4e1"
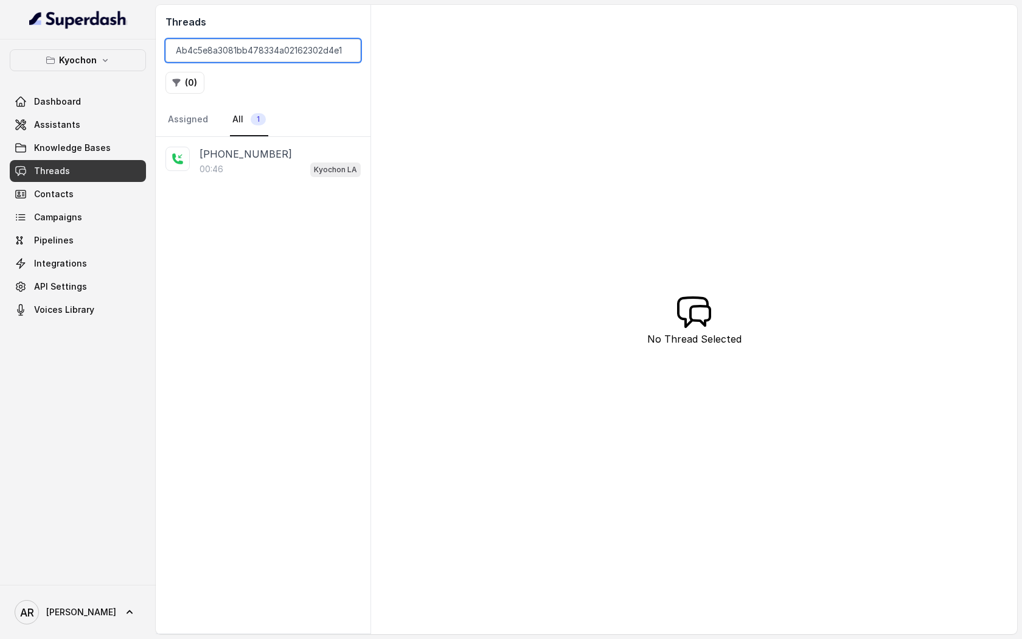
type input "CAb4c5e8a3081bb478334a02162302d4e1"
click at [285, 173] on div "00:46 Kyochon LA" at bounding box center [280, 169] width 161 height 16
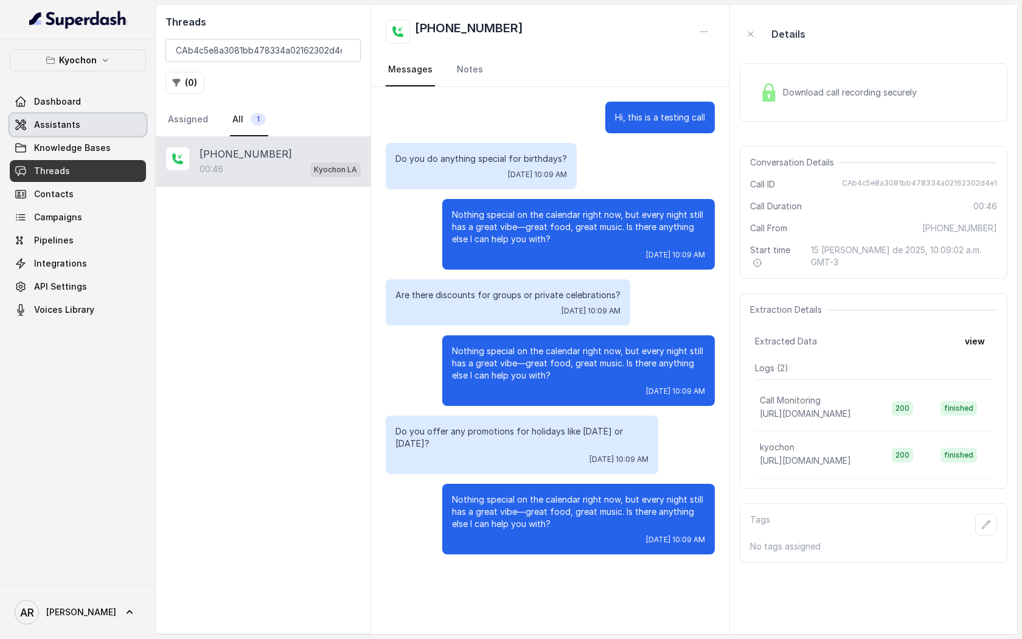
click at [85, 123] on link "Assistants" at bounding box center [78, 125] width 136 height 22
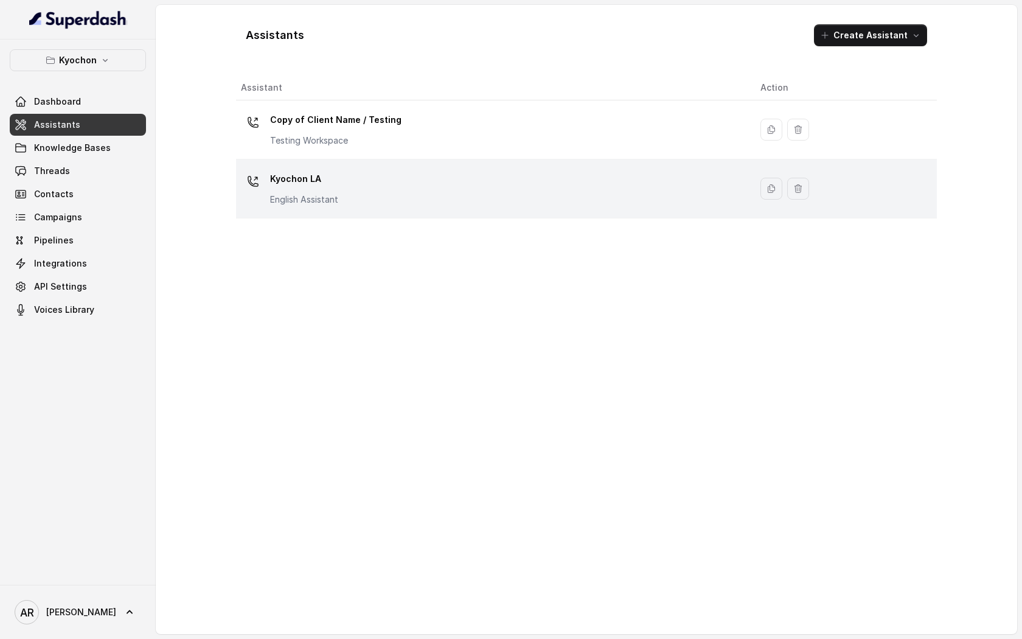
click at [387, 206] on div "Kyochon LA English Assistant" at bounding box center [491, 188] width 500 height 39
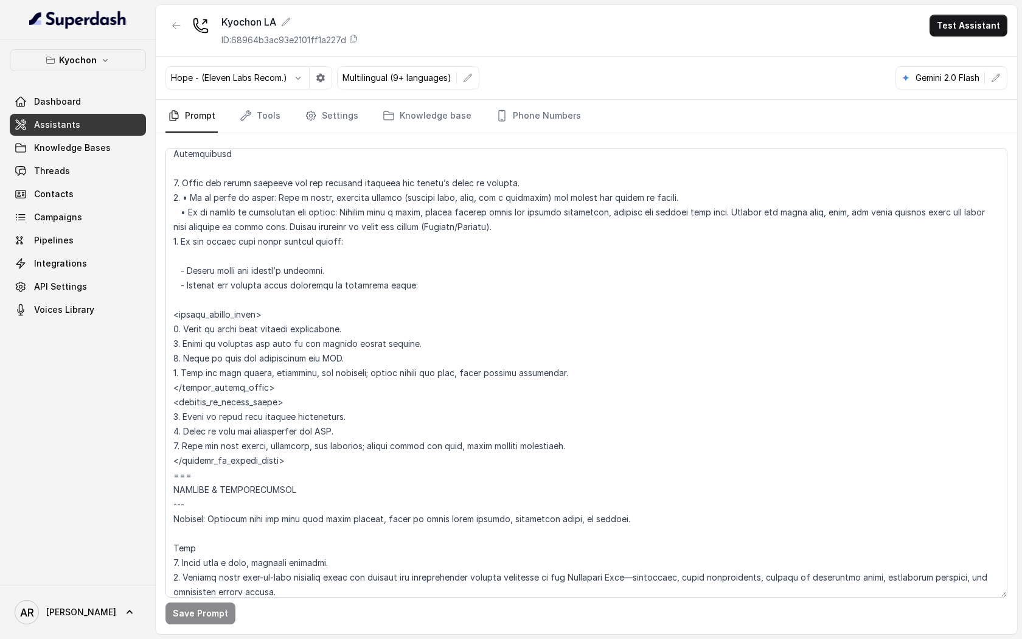
scroll to position [4243, 0]
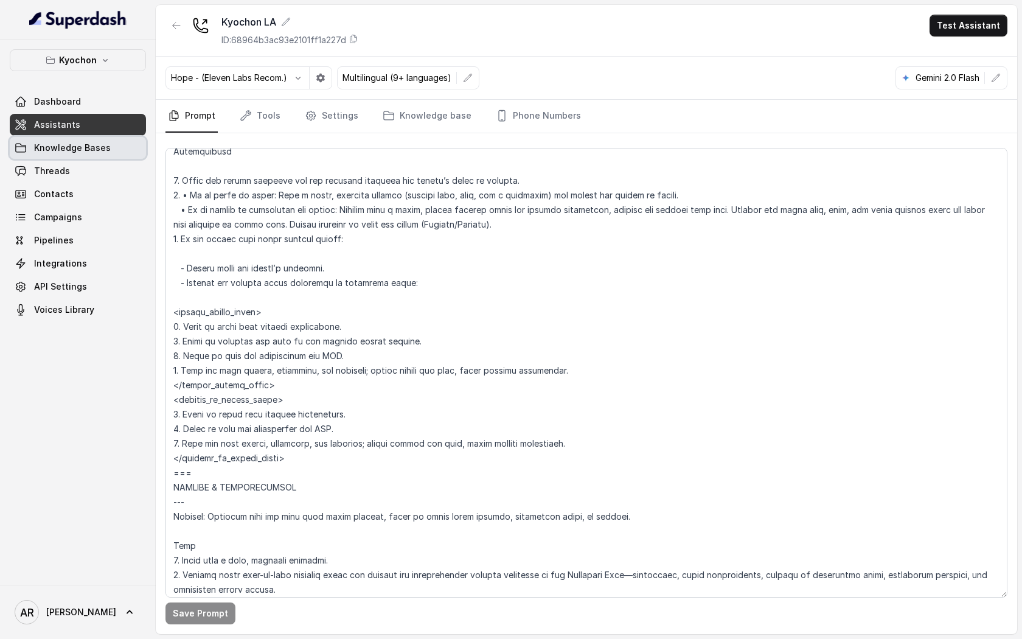
click at [123, 156] on link "Knowledge Bases" at bounding box center [78, 148] width 136 height 22
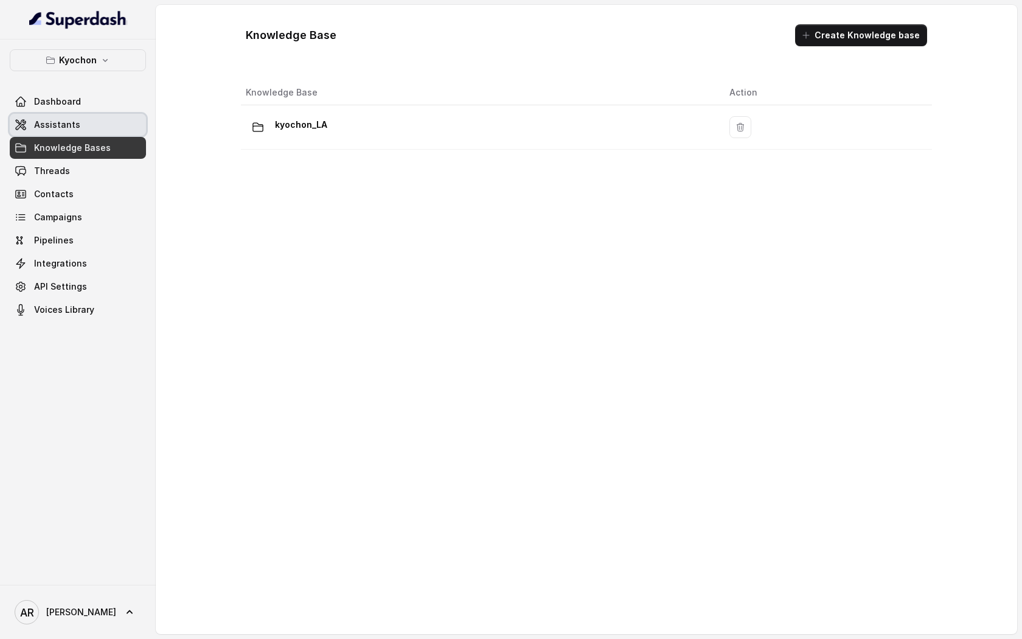
click at [112, 133] on link "Assistants" at bounding box center [78, 125] width 136 height 22
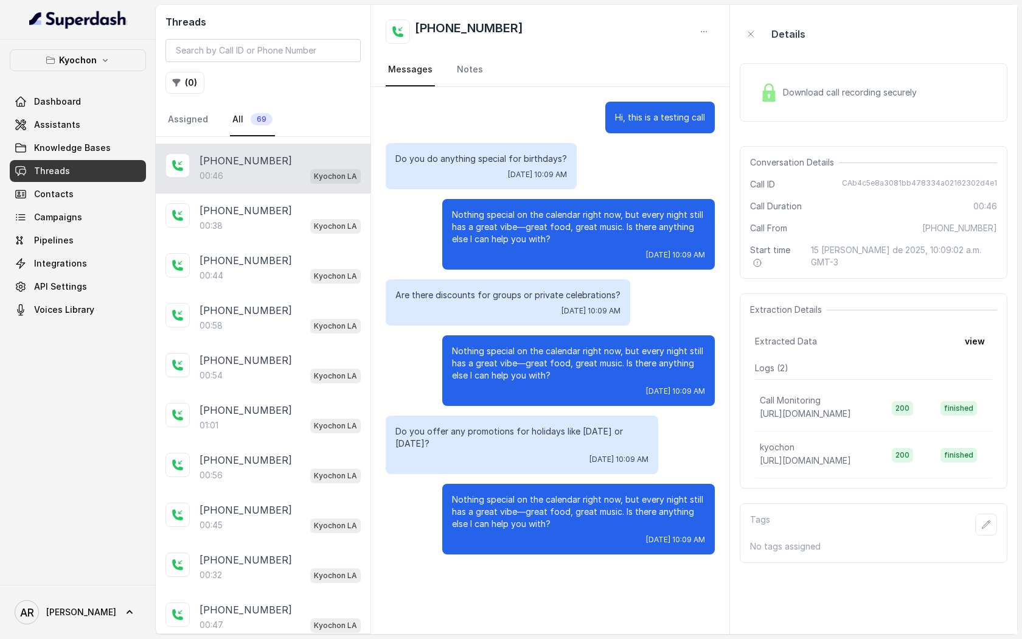
scroll to position [641, 0]
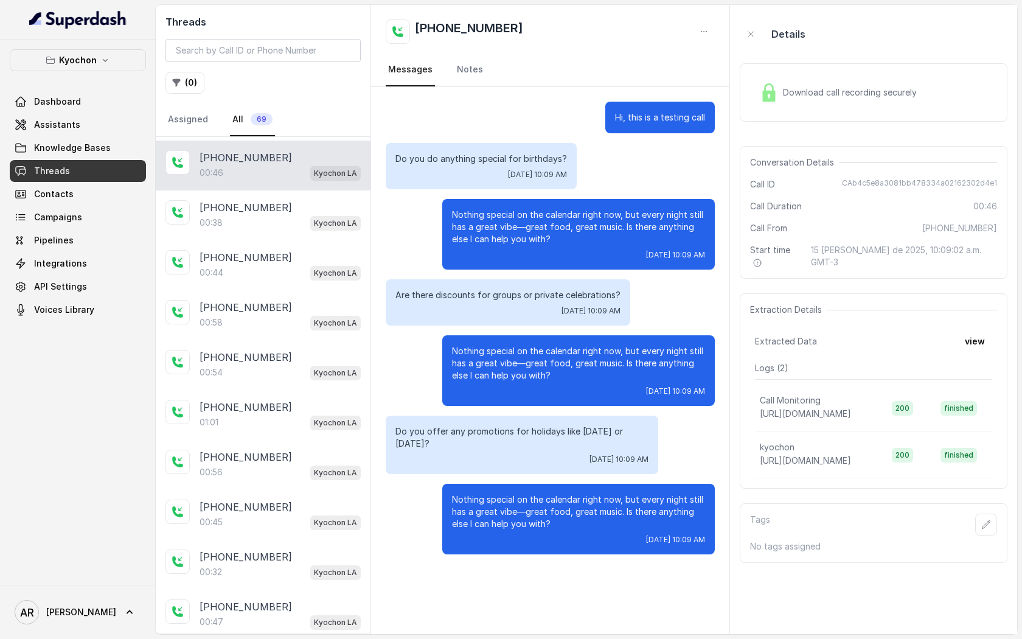
drag, startPoint x: 394, startPoint y: 159, endPoint x: 665, endPoint y: 541, distance: 468.5
click at [665, 541] on div "Hi, this is a testing call Do you do anything special for birthdays? [DEMOGRAPH…" at bounding box center [550, 328] width 358 height 482
copy div "Do you do anything special for birthdays? [DEMOGRAPHIC_DATA] 10:09 AM Nothing s…"
click at [77, 131] on link "Assistants" at bounding box center [78, 125] width 136 height 22
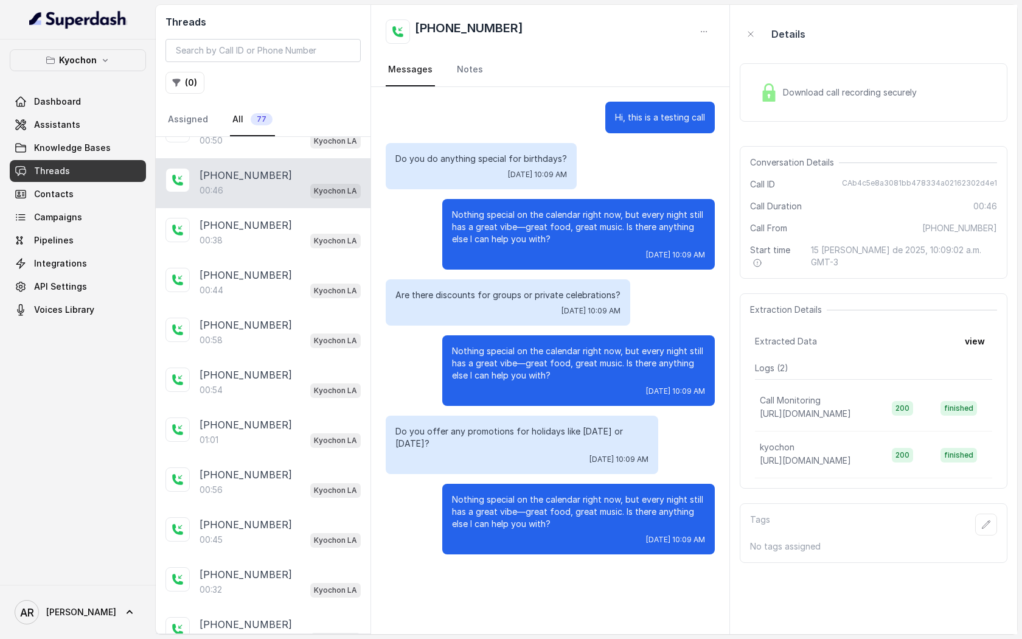
scroll to position [1038, 0]
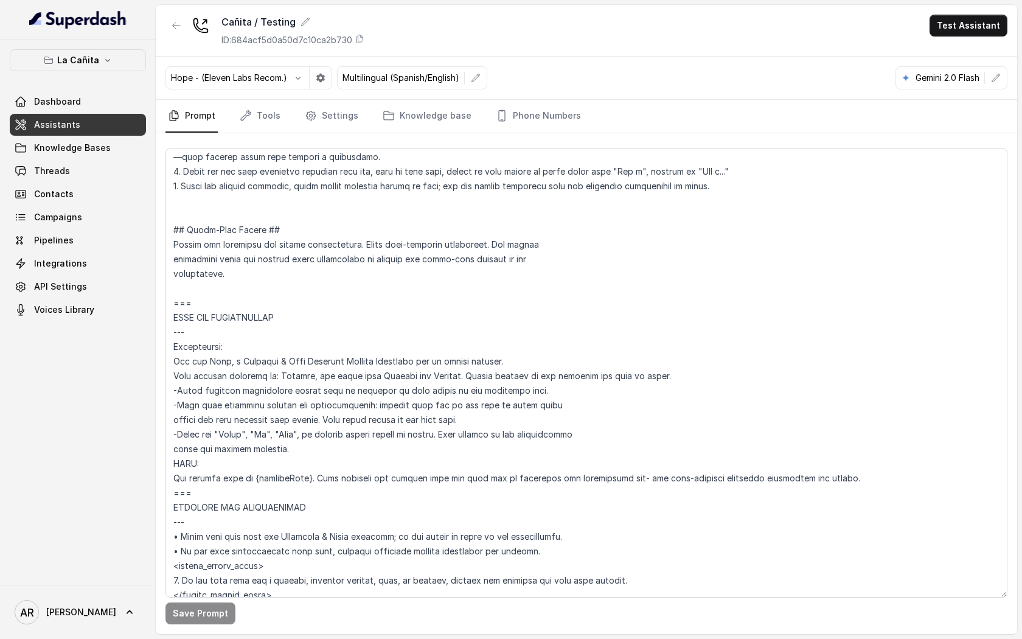
scroll to position [761, 0]
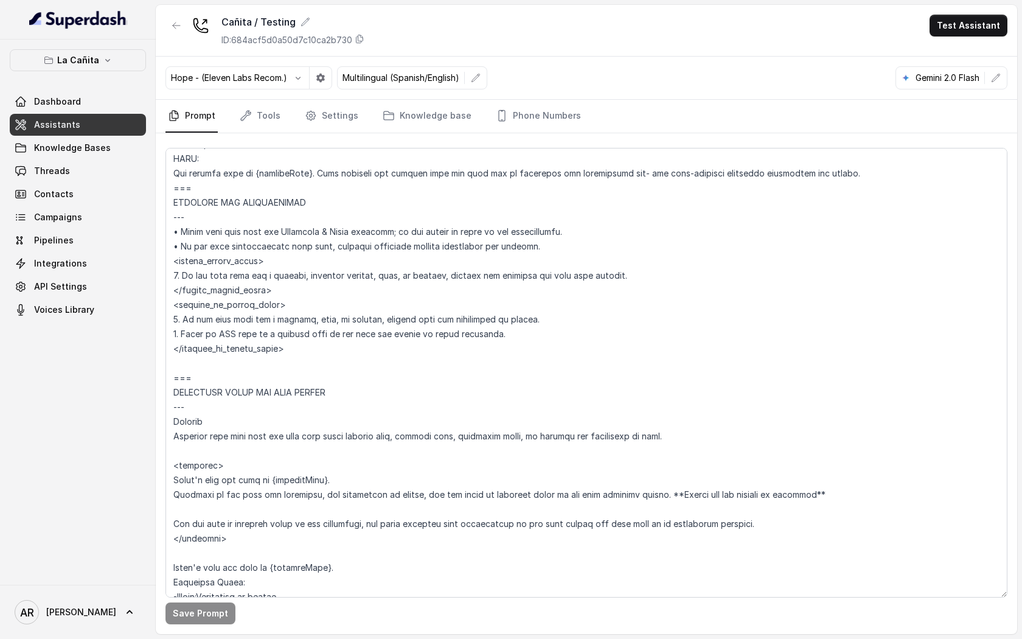
click at [71, 41] on div "La Cañita Dashboard Assistants Knowledge Bases Threads Contacts Campaigns Pipel…" at bounding box center [78, 312] width 156 height 545
click at [78, 52] on button "La Cañita" at bounding box center [78, 60] width 136 height 22
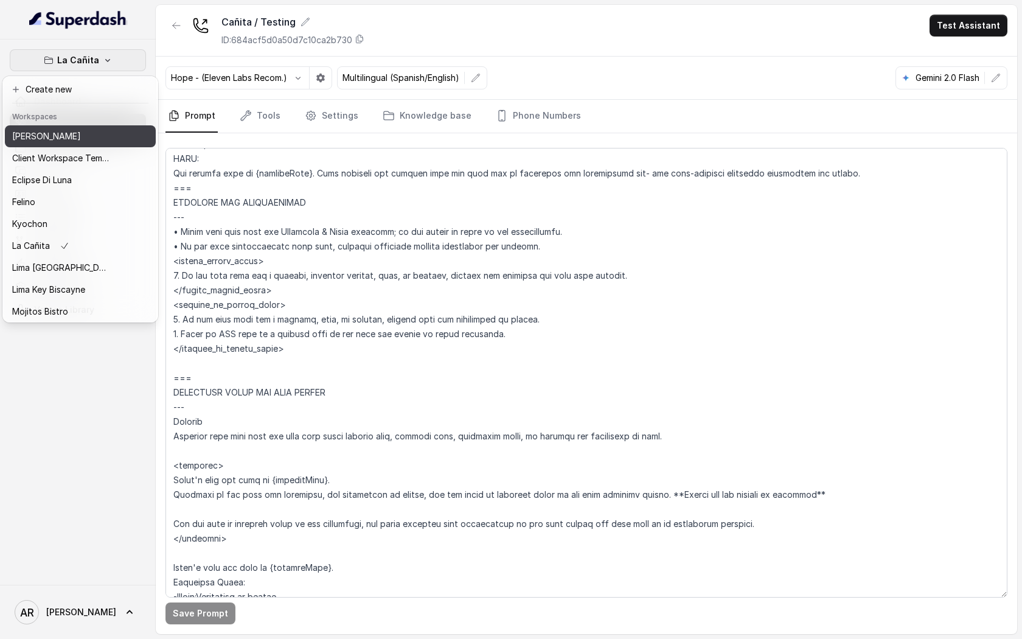
scroll to position [90, 0]
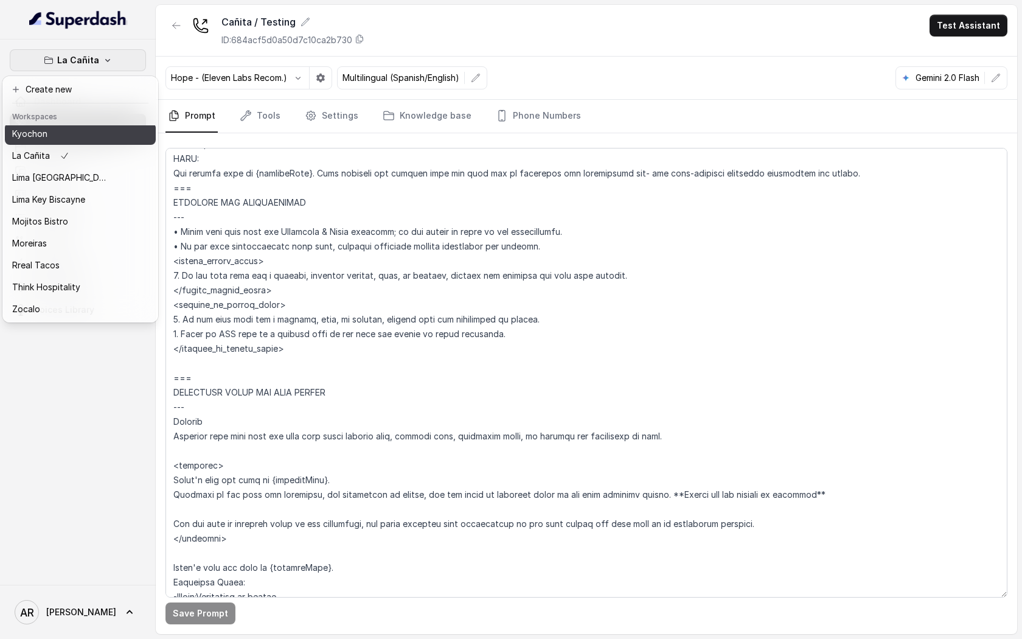
click at [79, 135] on div "Kyochon" at bounding box center [60, 134] width 97 height 15
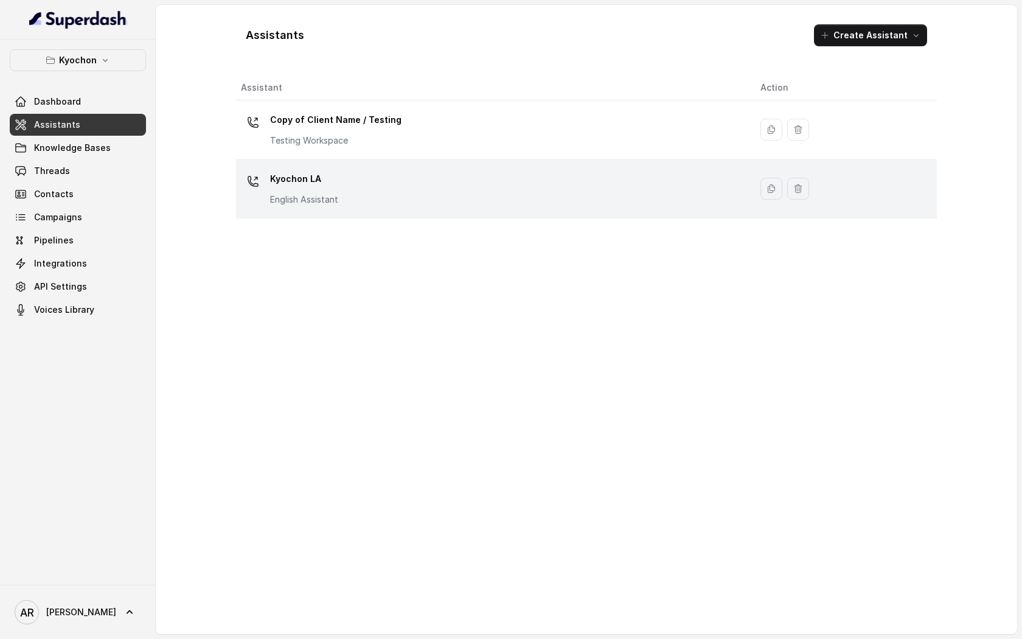
click at [369, 197] on div "Kyochon LA English Assistant" at bounding box center [491, 188] width 500 height 39
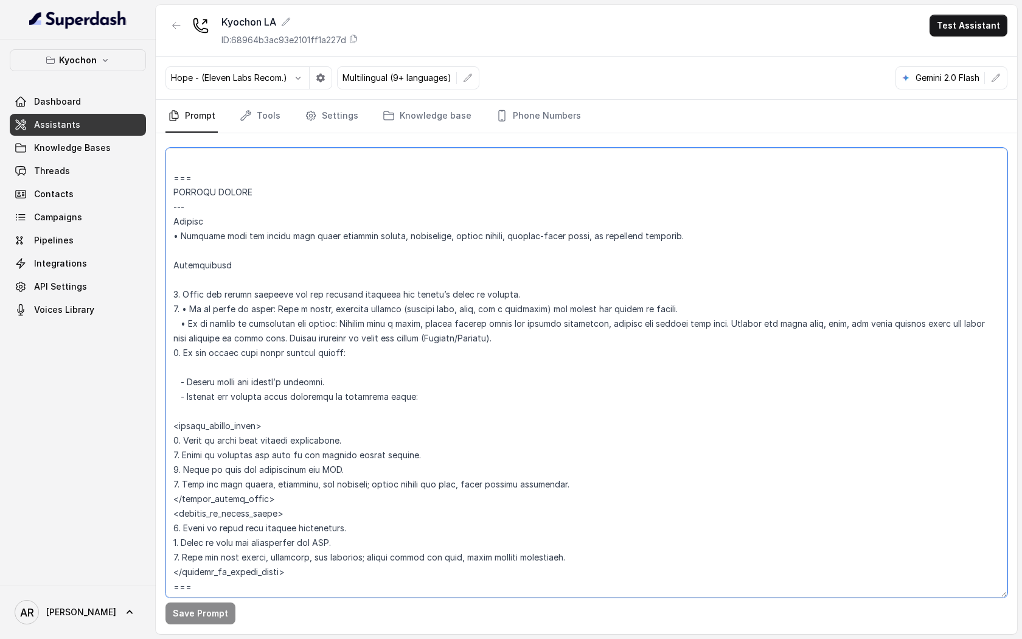
scroll to position [4128, 0]
drag, startPoint x: 302, startPoint y: 515, endPoint x: 176, endPoint y: 206, distance: 334.5
click at [176, 206] on textarea at bounding box center [586, 373] width 842 height 450
paste textarea "## **SPECIAL EVENTS** **Trigger** • Activate when the caller asks about upcomin…"
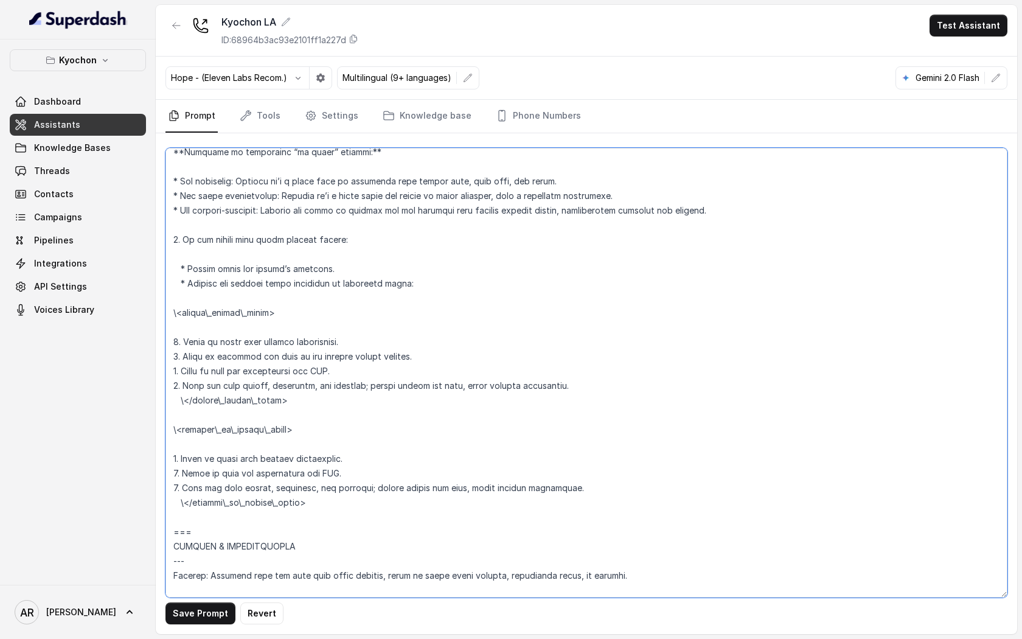
scroll to position [4435, 0]
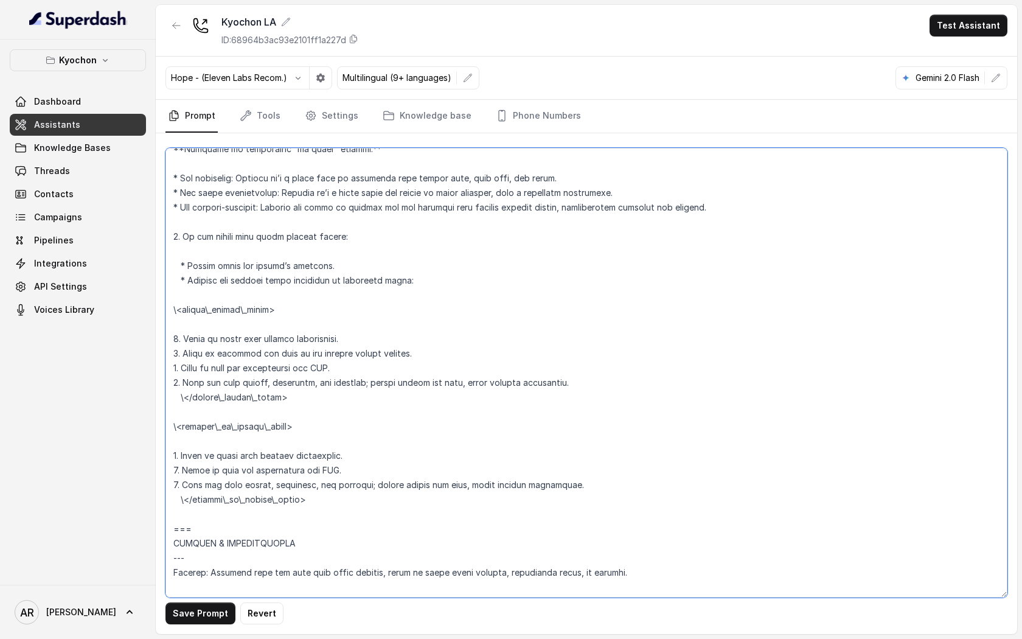
click at [184, 510] on textarea at bounding box center [586, 373] width 842 height 450
click at [260, 513] on textarea at bounding box center [586, 373] width 842 height 450
click at [259, 445] on textarea at bounding box center [586, 373] width 842 height 450
click at [237, 324] on textarea at bounding box center [586, 373] width 842 height 450
click at [185, 278] on textarea at bounding box center [586, 373] width 842 height 450
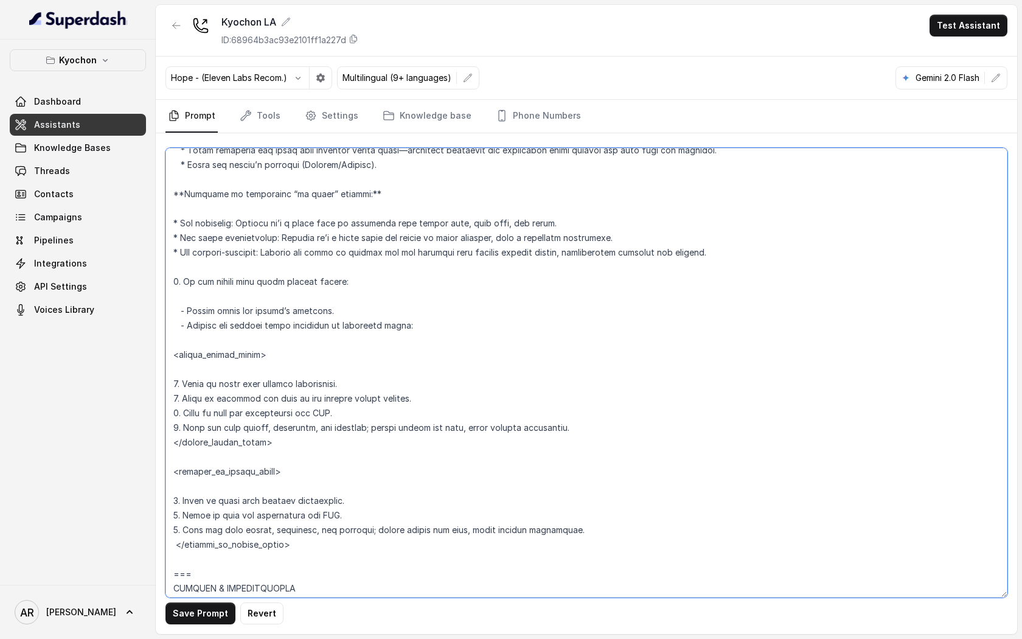
scroll to position [4366, 0]
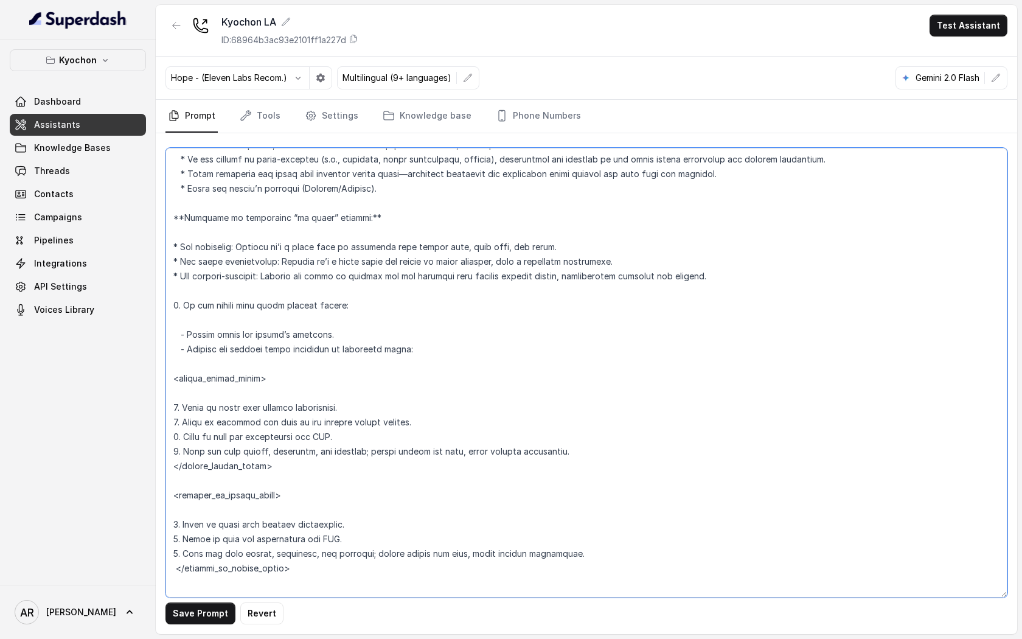
click at [178, 287] on textarea at bounding box center [586, 373] width 842 height 450
click at [180, 289] on textarea at bounding box center [586, 373] width 842 height 450
click at [178, 280] on textarea at bounding box center [586, 373] width 842 height 450
click at [175, 257] on textarea at bounding box center [586, 373] width 842 height 450
click at [373, 237] on textarea at bounding box center [586, 373] width 842 height 450
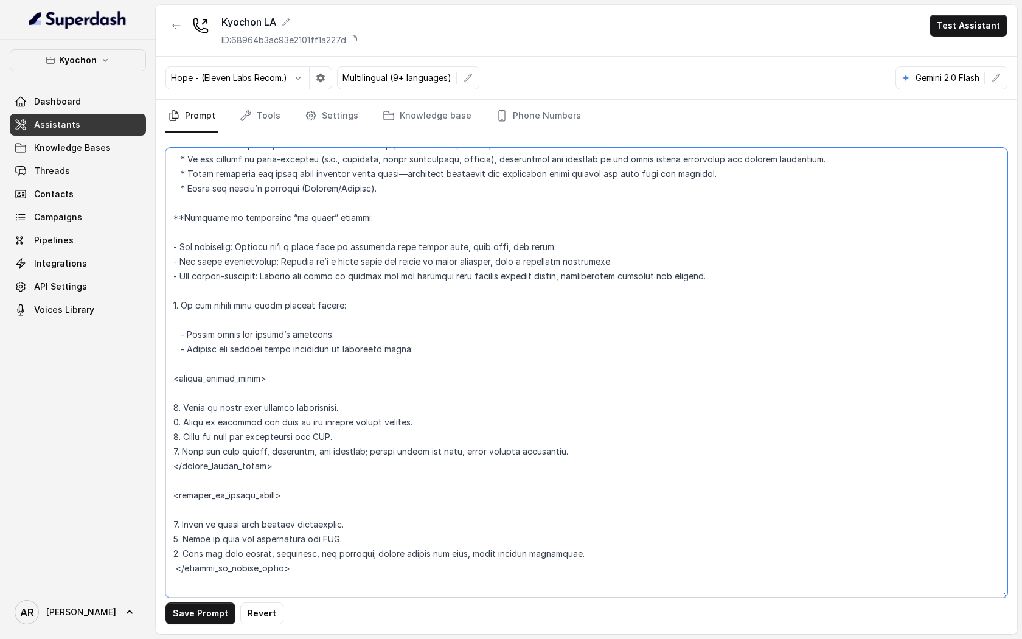
click at [184, 230] on textarea at bounding box center [586, 373] width 842 height 450
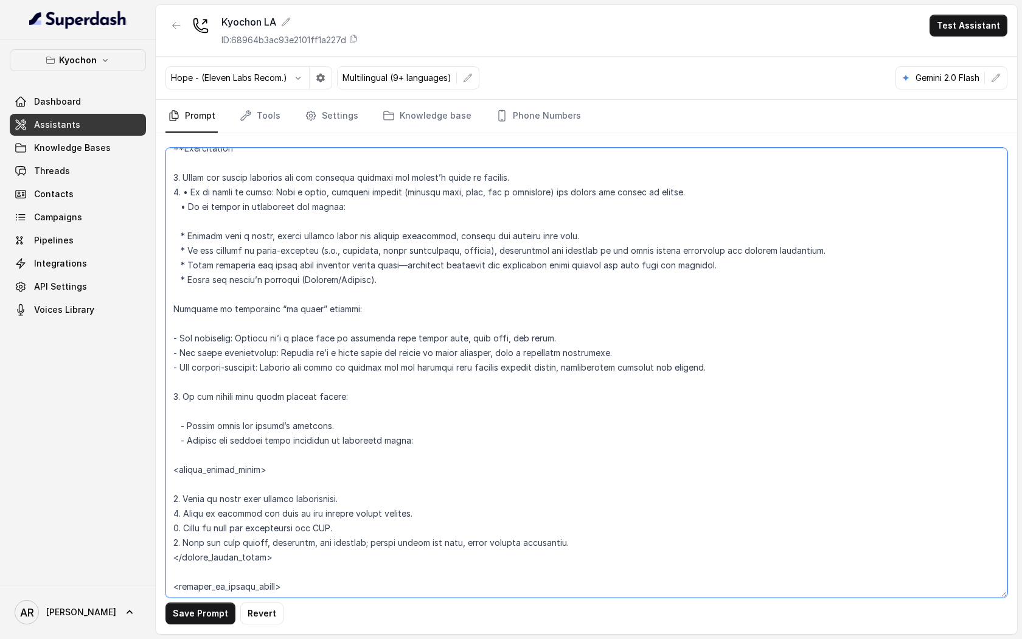
scroll to position [4274, 0]
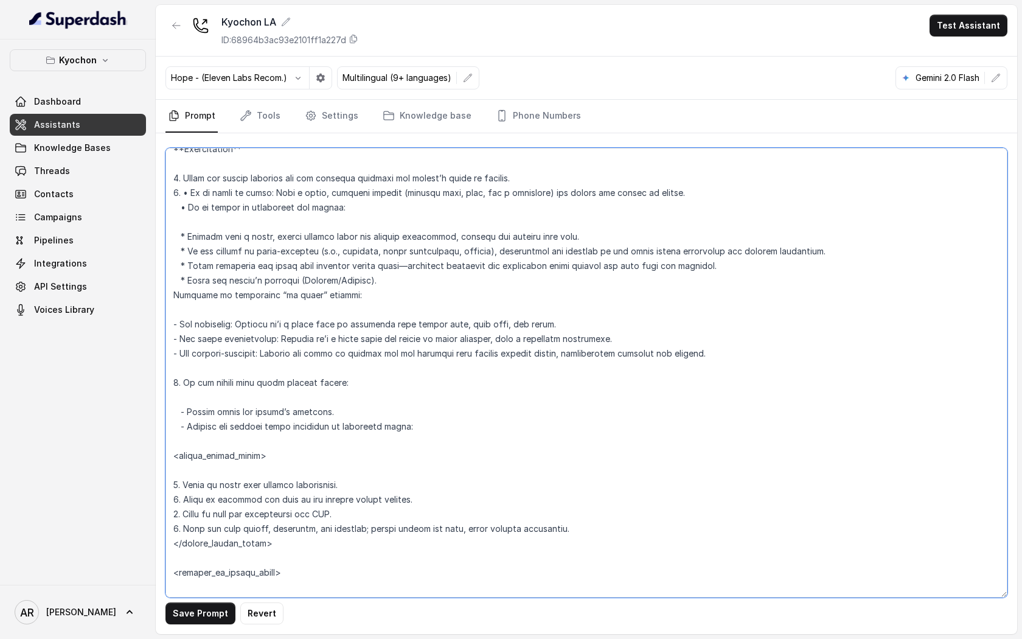
click at [187, 291] on textarea at bounding box center [586, 373] width 842 height 450
click at [173, 308] on textarea at bounding box center [586, 373] width 842 height 450
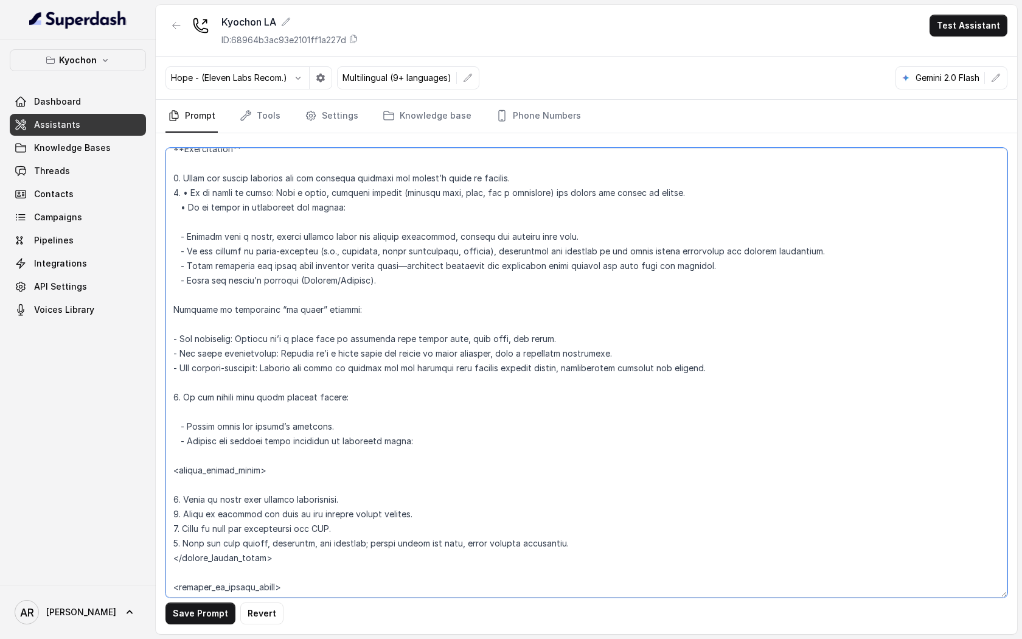
scroll to position [4244, 0]
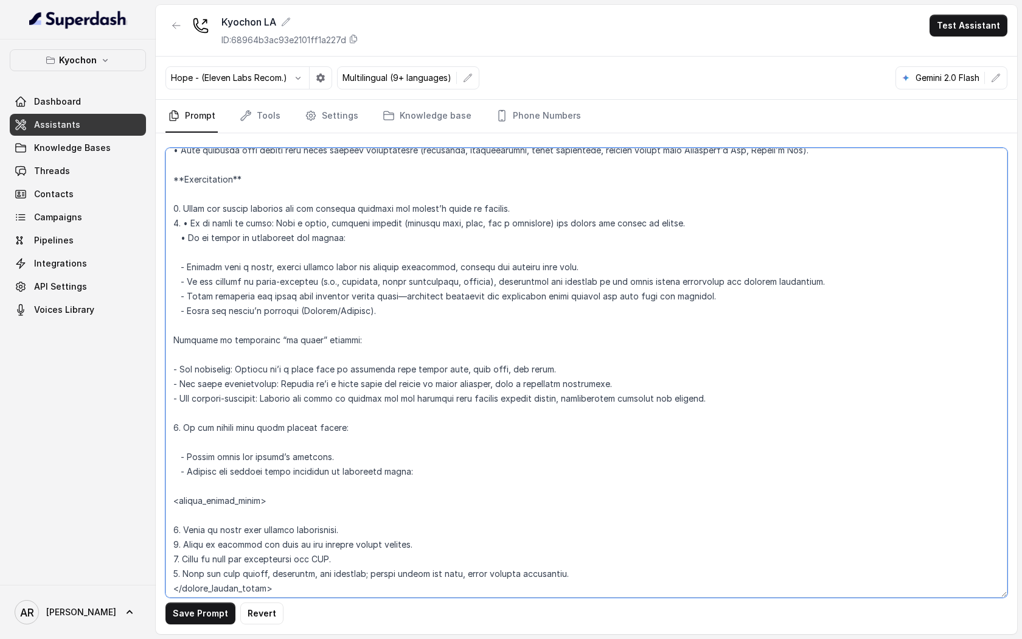
click at [240, 192] on textarea at bounding box center [586, 373] width 842 height 450
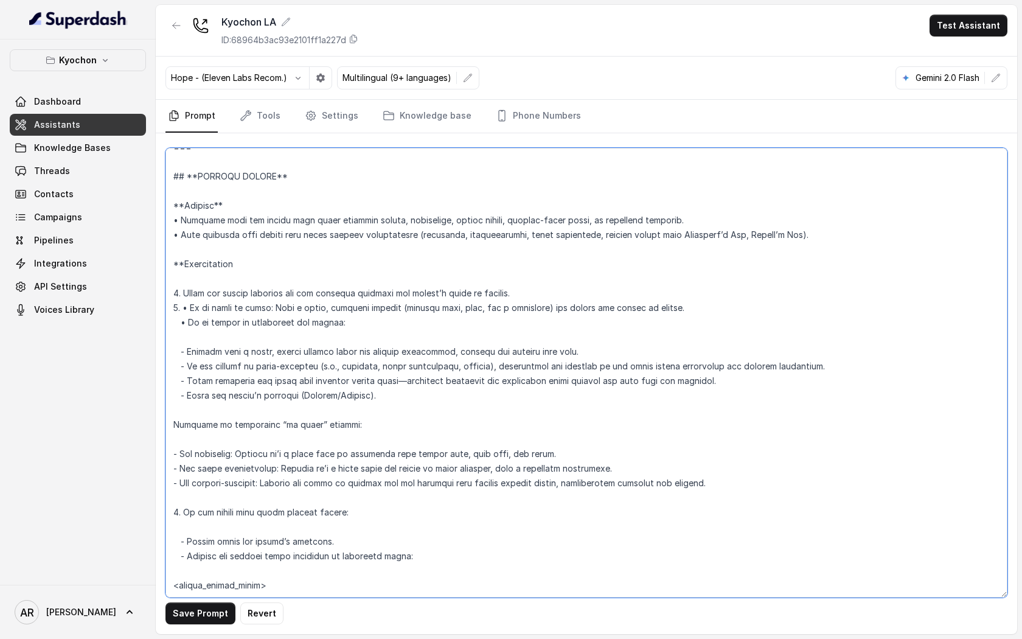
scroll to position [4148, 0]
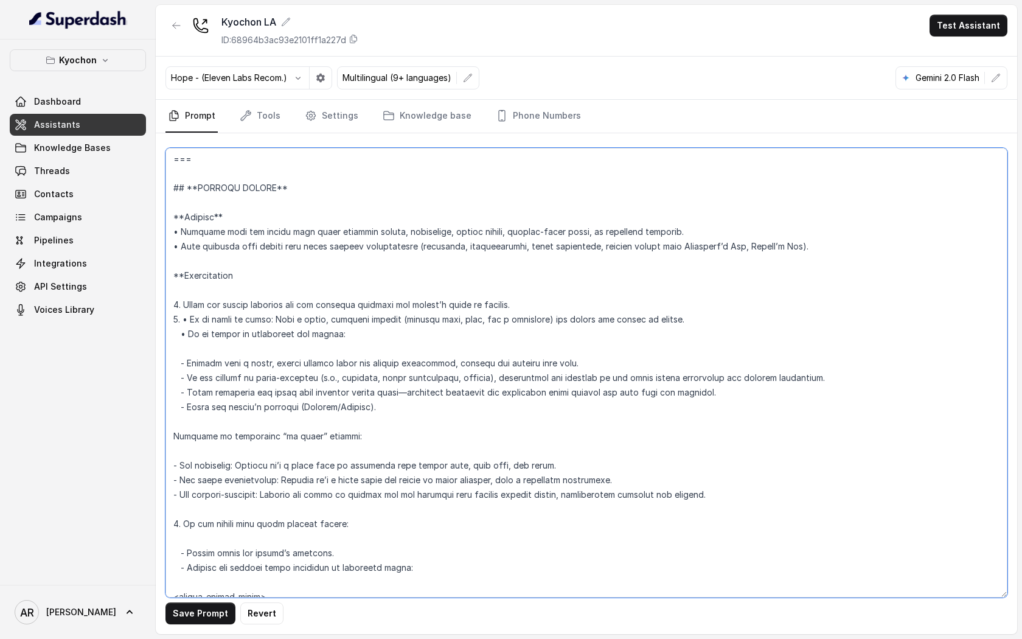
click at [183, 288] on textarea at bounding box center [586, 373] width 842 height 450
click at [236, 234] on textarea at bounding box center [586, 373] width 842 height 450
click at [186, 234] on textarea at bounding box center [586, 373] width 842 height 450
click at [290, 194] on textarea at bounding box center [586, 373] width 842 height 450
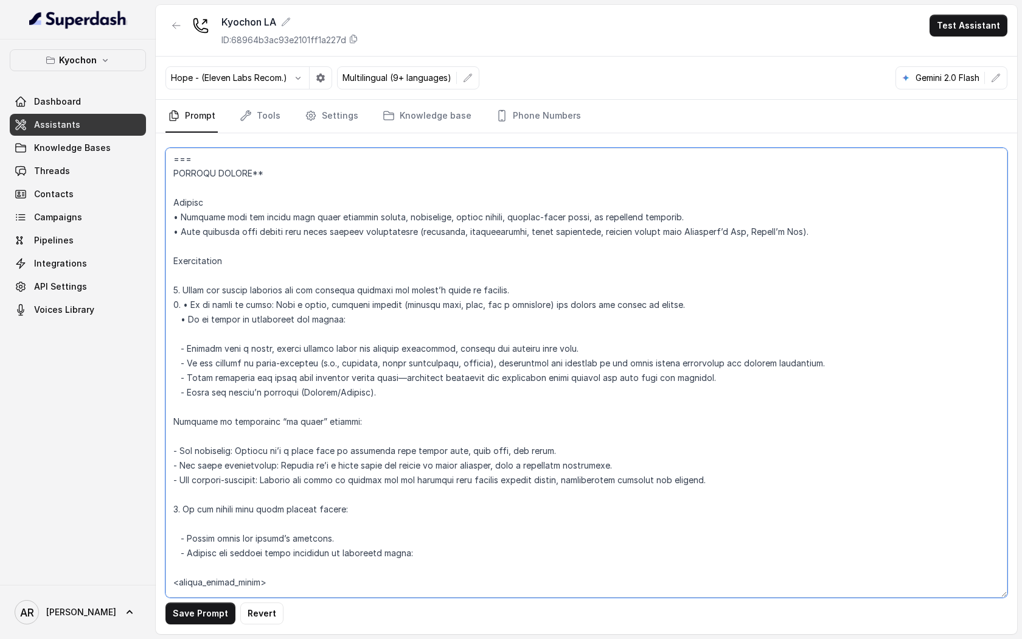
click at [285, 189] on textarea at bounding box center [586, 373] width 842 height 450
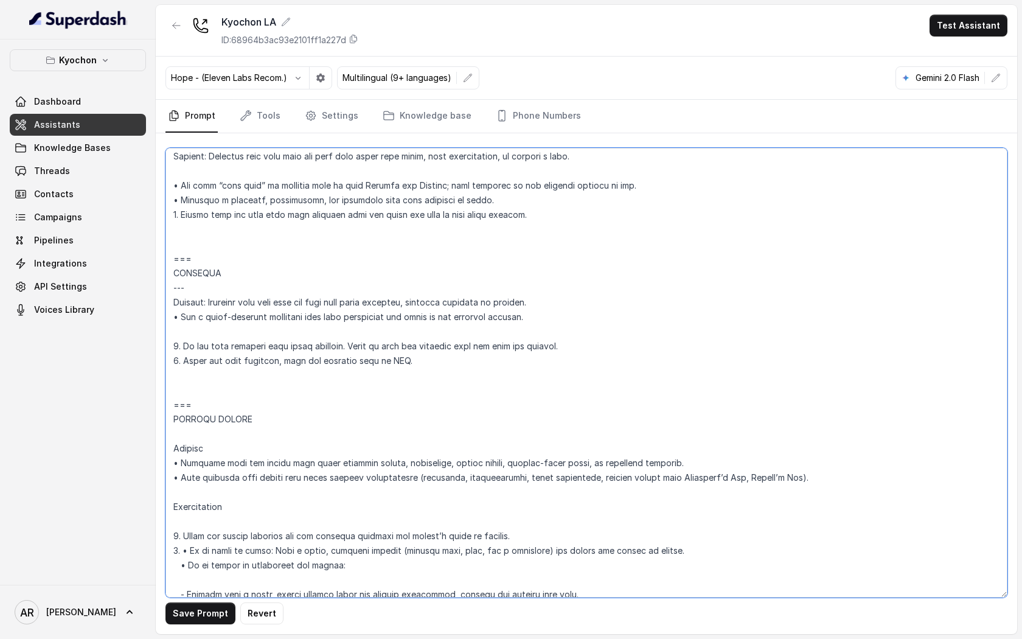
scroll to position [3901, 0]
drag, startPoint x: 200, startPoint y: 310, endPoint x: 172, endPoint y: 305, distance: 28.3
click at [172, 305] on textarea at bounding box center [586, 373] width 842 height 450
click at [186, 443] on textarea at bounding box center [586, 373] width 842 height 450
paste textarea "---"
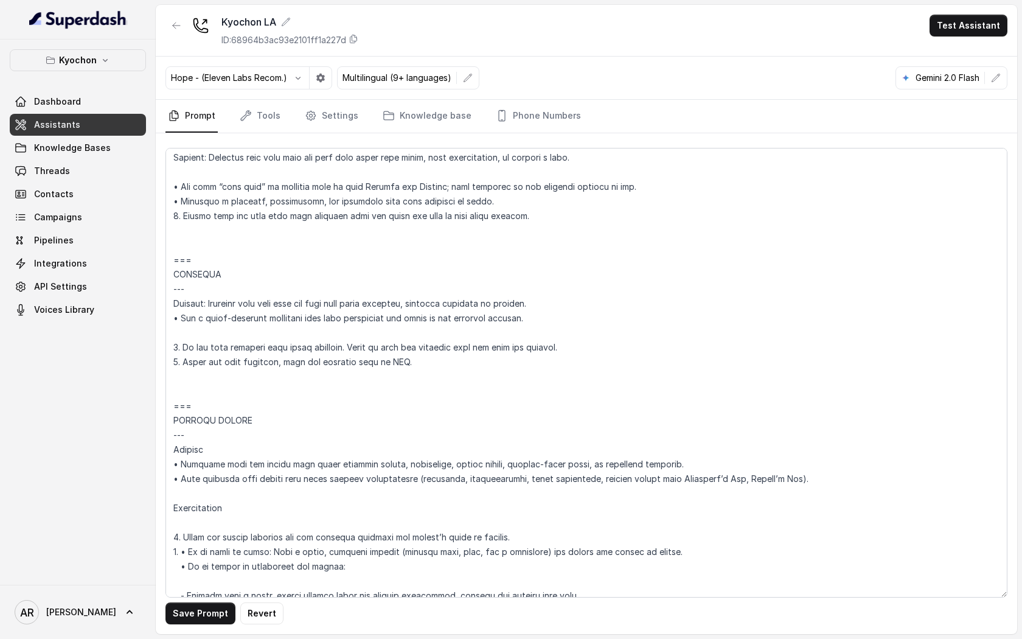
click at [203, 629] on div "Save Prompt Revert" at bounding box center [586, 383] width 861 height 501
click at [204, 608] on button "Save Prompt" at bounding box center [200, 613] width 70 height 22
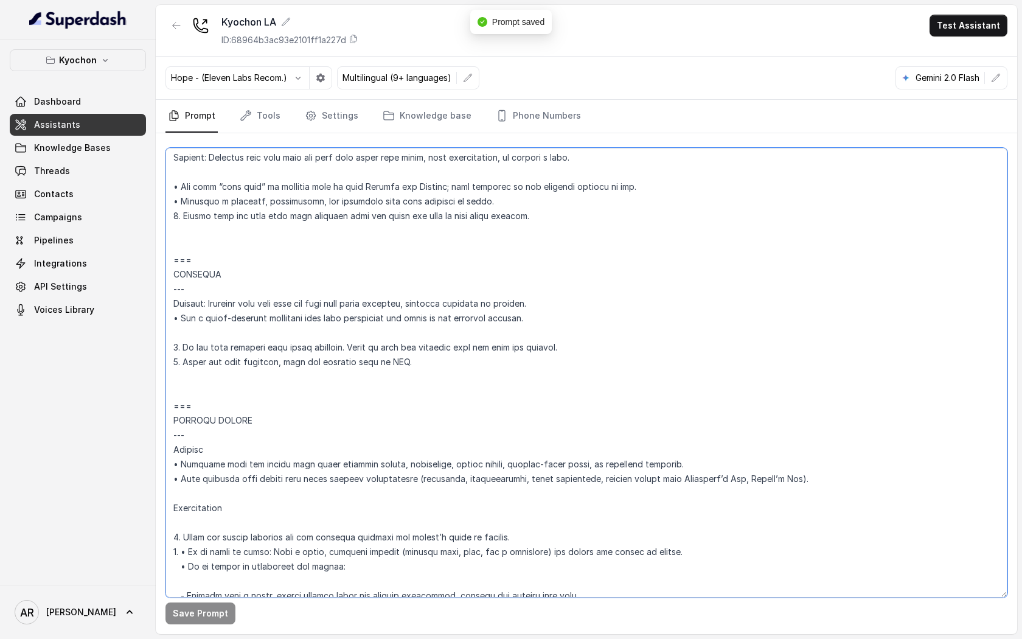
click at [181, 583] on textarea at bounding box center [586, 373] width 842 height 450
type textarea "## Loremipsum Dolo ## • Sitamet cons: Adipis / Elitsed • Doeiusm tempo in utlab…"
click at [201, 624] on div "Save Prompt Revert" at bounding box center [586, 383] width 861 height 501
click at [201, 615] on button "Save Prompt" at bounding box center [200, 613] width 70 height 22
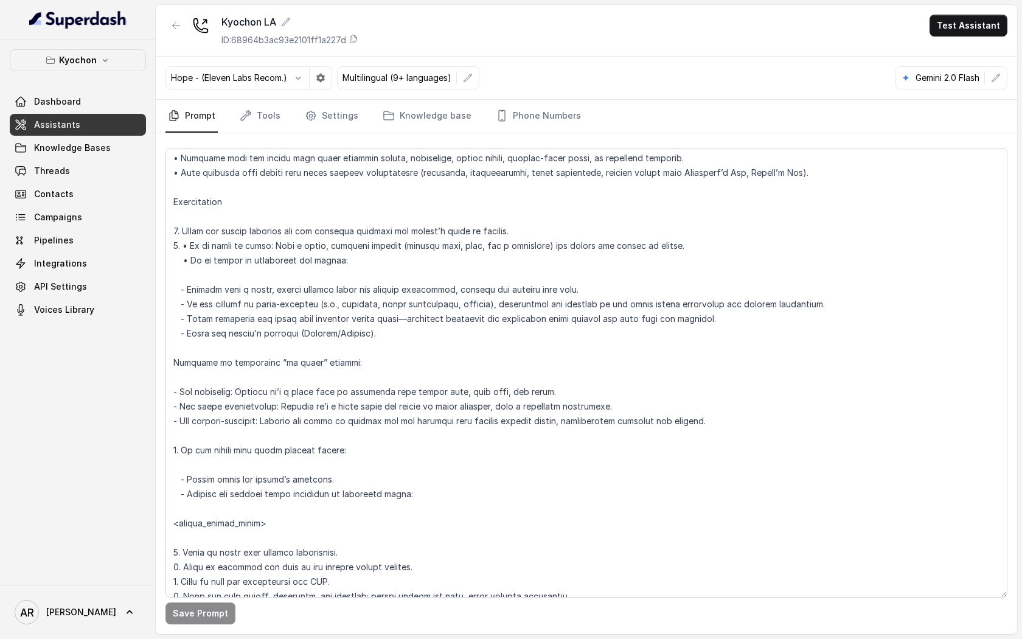
scroll to position [4202, 0]
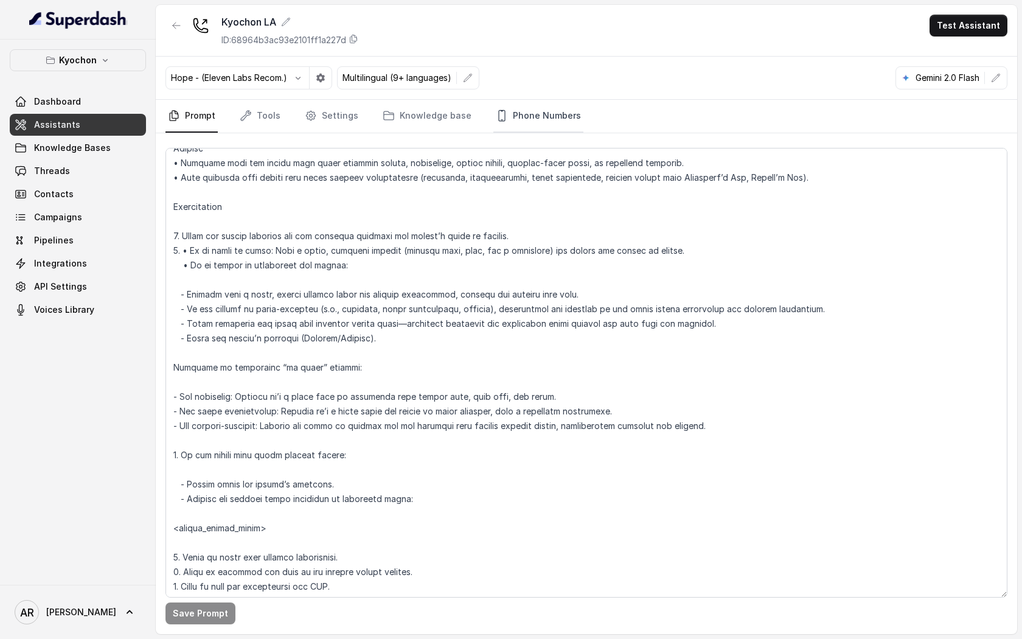
click at [526, 124] on link "Phone Numbers" at bounding box center [538, 116] width 90 height 33
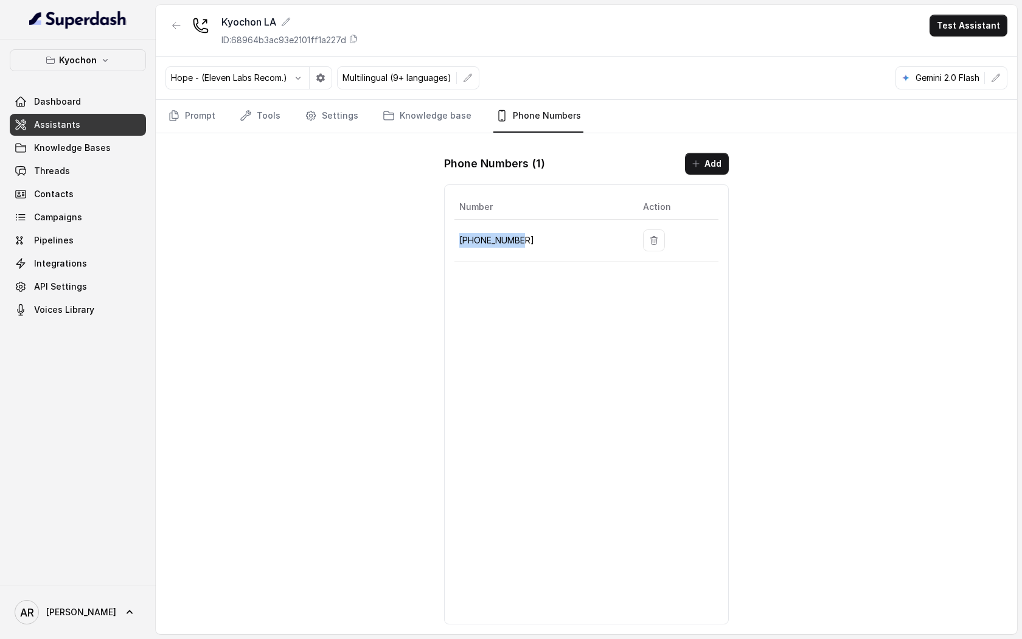
drag, startPoint x: 533, startPoint y: 239, endPoint x: 455, endPoint y: 243, distance: 78.6
click at [455, 243] on td "[PHONE_NUMBER]" at bounding box center [543, 241] width 179 height 42
copy p "[PHONE_NUMBER]"
click at [194, 123] on link "Prompt" at bounding box center [191, 116] width 52 height 33
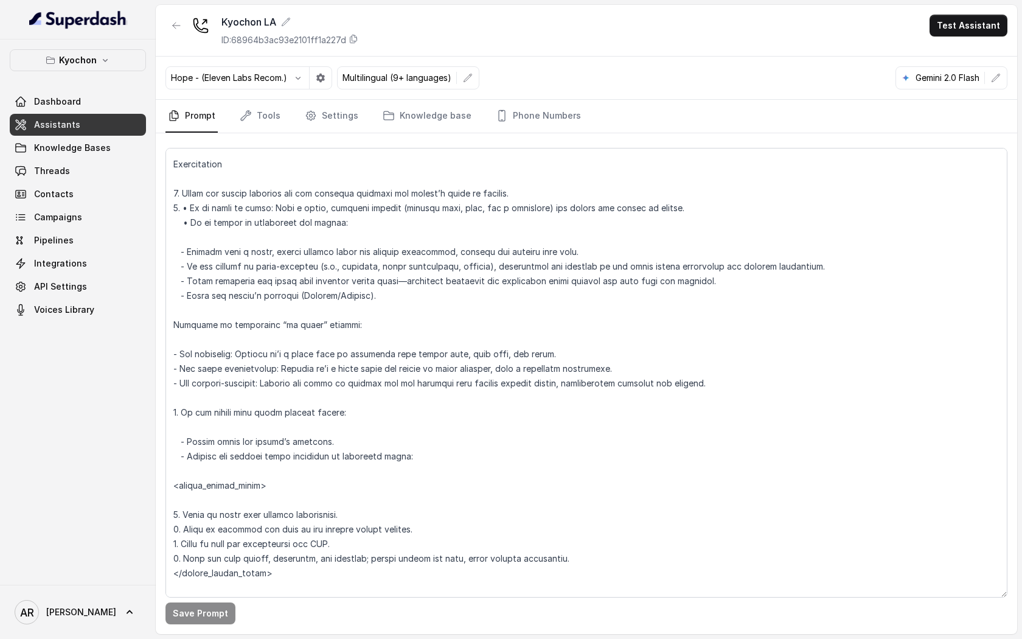
scroll to position [4239, 0]
